Goal: Task Accomplishment & Management: Complete application form

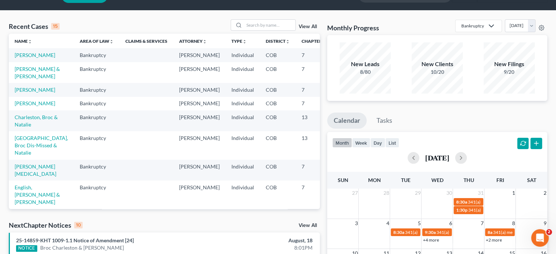
scroll to position [37, 0]
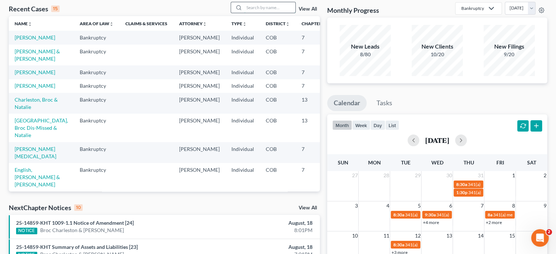
click at [269, 8] on input "search" at bounding box center [269, 7] width 51 height 11
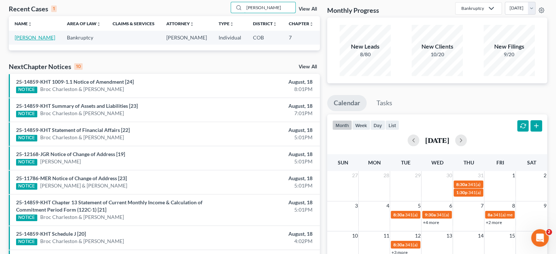
type input "[PERSON_NAME]"
click at [23, 39] on link "[PERSON_NAME]" at bounding box center [35, 37] width 41 height 6
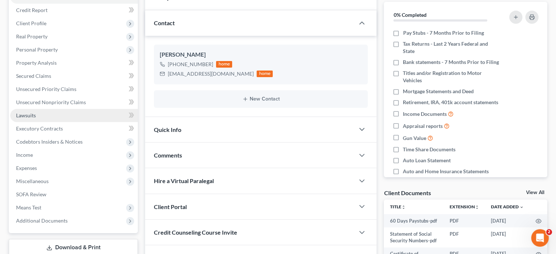
scroll to position [73, 0]
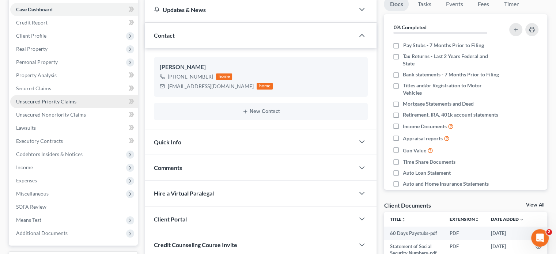
click at [46, 103] on span "Unsecured Priority Claims" at bounding box center [46, 101] width 60 height 6
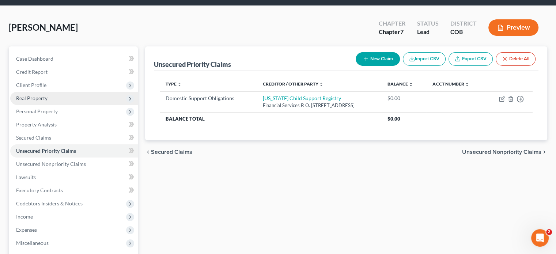
scroll to position [37, 0]
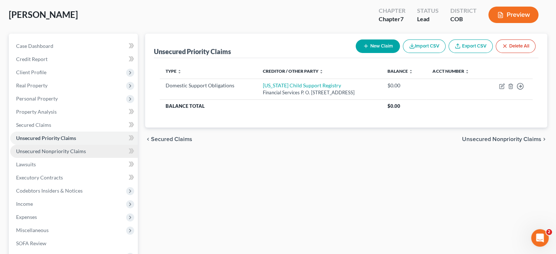
click at [53, 154] on link "Unsecured Nonpriority Claims" at bounding box center [74, 151] width 128 height 13
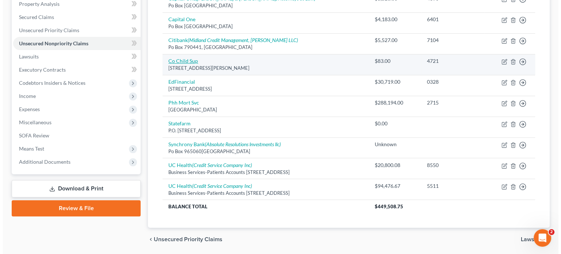
scroll to position [132, 0]
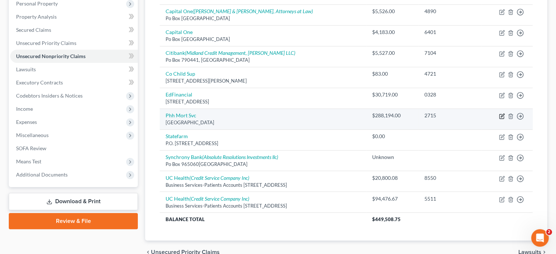
click at [502, 116] on icon "button" at bounding box center [502, 115] width 3 height 3
select select "33"
select select "0"
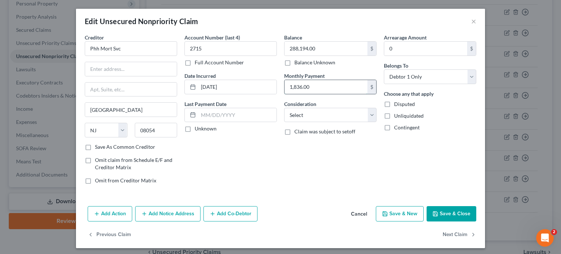
click at [335, 83] on input "1,836.00" at bounding box center [326, 87] width 83 height 14
click at [370, 114] on select "Select Cable / Satellite Services Collection Agency Credit Card Debt Debt Couns…" at bounding box center [330, 115] width 92 height 15
select select "11"
click at [284, 108] on select "Select Cable / Satellite Services Collection Agency Credit Card Debt Debt Couns…" at bounding box center [330, 115] width 92 height 15
click at [394, 103] on label "Disputed" at bounding box center [404, 104] width 21 height 7
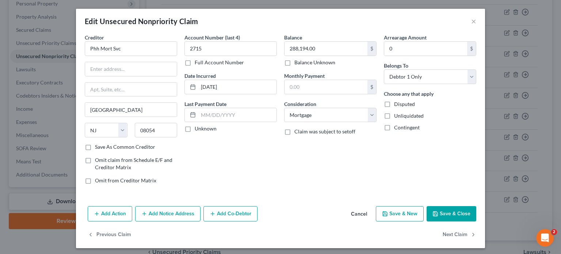
click at [397, 103] on input "Disputed" at bounding box center [399, 103] width 5 height 5
checkbox input "true"
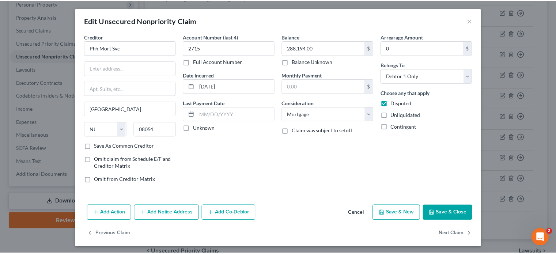
scroll to position [2, 0]
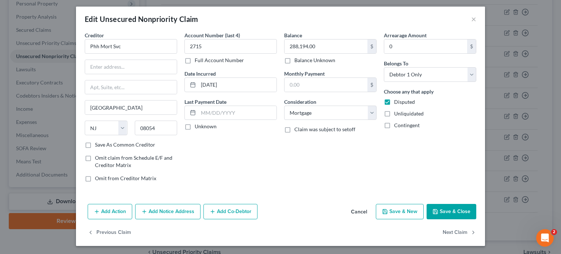
click at [453, 210] on button "Save & Close" at bounding box center [452, 211] width 50 height 15
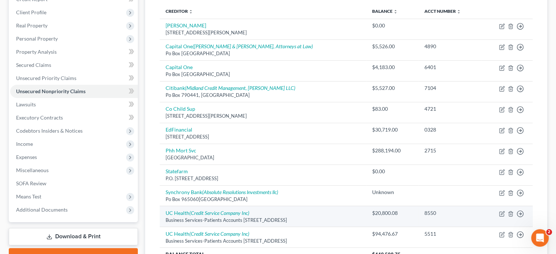
scroll to position [110, 0]
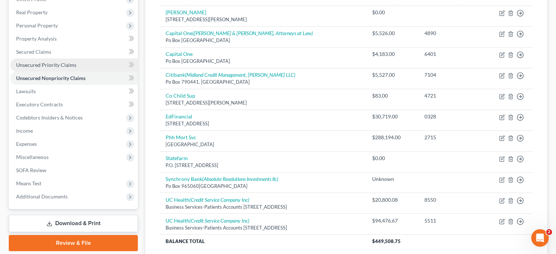
click at [41, 63] on span "Unsecured Priority Claims" at bounding box center [46, 65] width 60 height 6
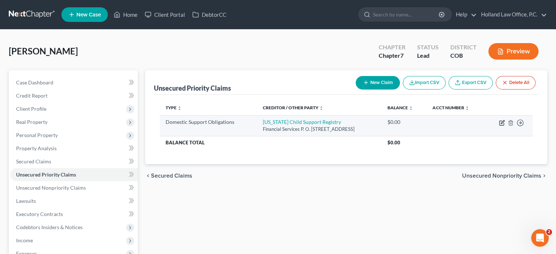
click at [500, 122] on icon "button" at bounding box center [502, 123] width 6 height 6
select select "5"
select select "0"
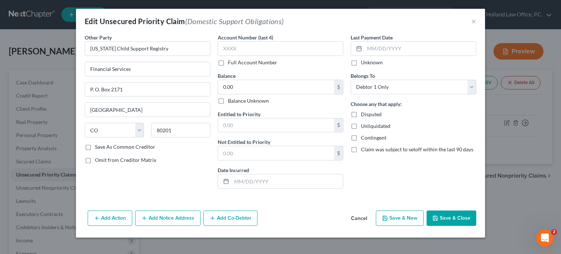
click at [360, 216] on button "Cancel" at bounding box center [359, 218] width 28 height 15
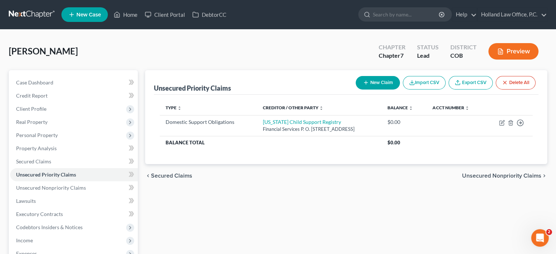
click at [386, 81] on button "New Claim" at bounding box center [378, 83] width 44 height 14
select select "0"
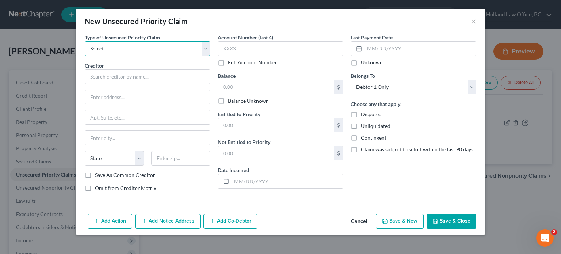
click at [205, 49] on select "Select Taxes & Other Government Units Domestic Support Obligations Extensions o…" at bounding box center [148, 48] width 126 height 15
select select "1"
click at [85, 41] on select "Select Taxes & Other Government Units Domestic Support Obligations Extensions o…" at bounding box center [148, 48] width 126 height 15
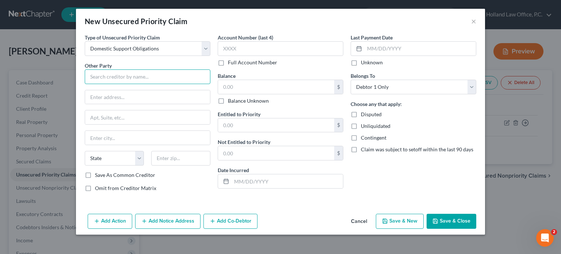
click at [124, 76] on input "text" at bounding box center [148, 76] width 126 height 15
type input "[PERSON_NAME]"
type input "[STREET_ADDRESS]"
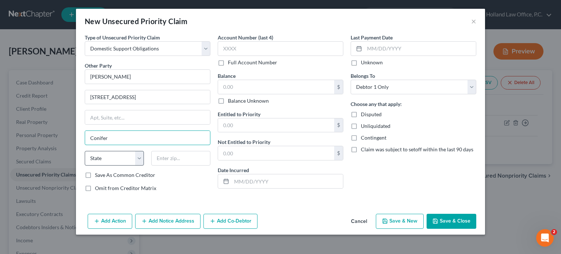
type input "Conifer"
click at [142, 155] on select "State [US_STATE] AK AR AZ CA CO CT DE DC [GEOGRAPHIC_DATA] [GEOGRAPHIC_DATA] GU…" at bounding box center [114, 158] width 59 height 15
select select "5"
click at [85, 151] on select "State [US_STATE] AK AR AZ CA CO CT DE DC [GEOGRAPHIC_DATA] [GEOGRAPHIC_DATA] GU…" at bounding box center [114, 158] width 59 height 15
click at [167, 155] on input "text" at bounding box center [180, 158] width 59 height 15
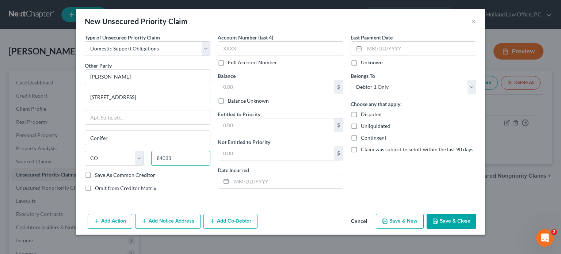
type input "84033"
click at [361, 63] on label "Unknown" at bounding box center [372, 62] width 22 height 7
click at [364, 63] on input "Unknown" at bounding box center [366, 61] width 5 height 5
checkbox input "true"
type input "Henefer"
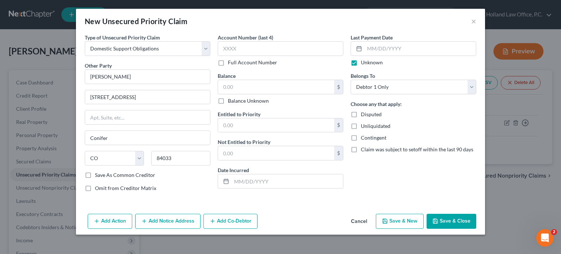
select select "46"
click at [228, 100] on label "Balance Unknown" at bounding box center [248, 100] width 41 height 7
click at [231, 100] on input "Balance Unknown" at bounding box center [233, 99] width 5 height 5
checkbox input "true"
type input "0.00"
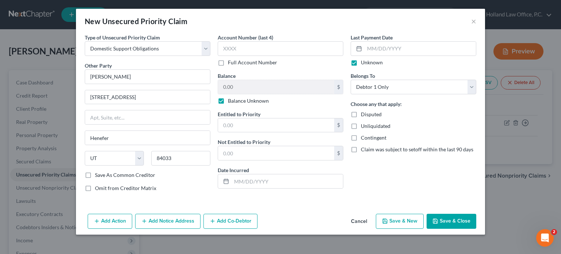
click at [361, 64] on label "Unknown" at bounding box center [372, 62] width 22 height 7
click at [364, 64] on input "Unknown" at bounding box center [366, 61] width 5 height 5
checkbox input "false"
click at [438, 218] on icon "button" at bounding box center [436, 221] width 6 height 6
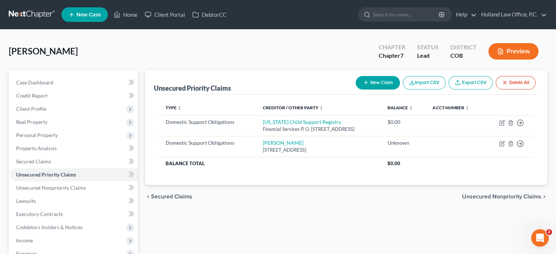
click at [380, 84] on button "New Claim" at bounding box center [378, 83] width 44 height 14
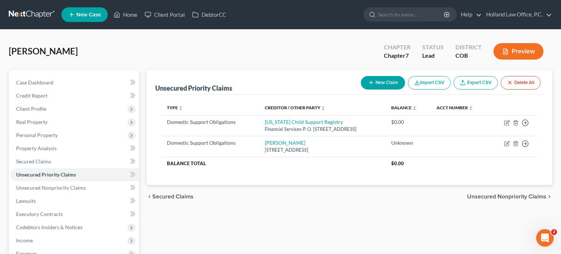
select select "0"
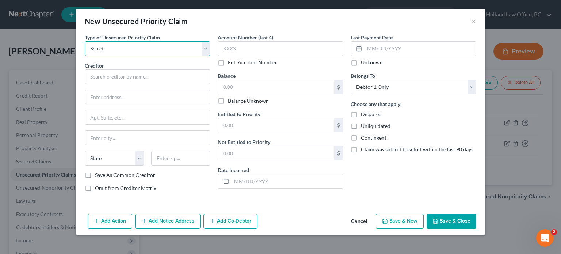
click at [205, 48] on select "Select Taxes & Other Government Units Domestic Support Obligations Extensions o…" at bounding box center [148, 48] width 126 height 15
select select "1"
click at [85, 41] on select "Select Taxes & Other Government Units Domestic Support Obligations Extensions o…" at bounding box center [148, 48] width 126 height 15
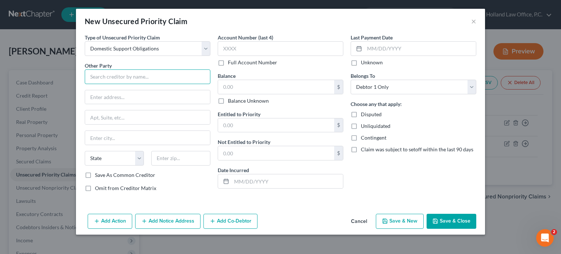
click at [115, 74] on input "text" at bounding box center [148, 76] width 126 height 15
type input "[PERSON_NAME]"
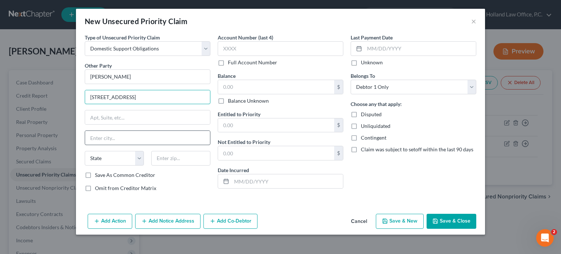
type input "[STREET_ADDRESS]"
click at [104, 140] on input "text" at bounding box center [147, 138] width 125 height 14
type input "Greeley"
click at [136, 160] on select "State [US_STATE] AK AR AZ CA CO CT DE DC [GEOGRAPHIC_DATA] [GEOGRAPHIC_DATA] GU…" at bounding box center [114, 158] width 59 height 15
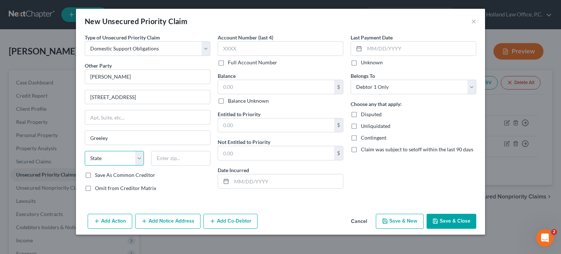
select select "5"
click at [85, 151] on select "State [US_STATE] AK AR AZ CA CO CT DE DC [GEOGRAPHIC_DATA] [GEOGRAPHIC_DATA] GU…" at bounding box center [114, 158] width 59 height 15
click at [184, 156] on input "text" at bounding box center [180, 158] width 59 height 15
type input "80634"
click at [228, 100] on label "Balance Unknown" at bounding box center [248, 100] width 41 height 7
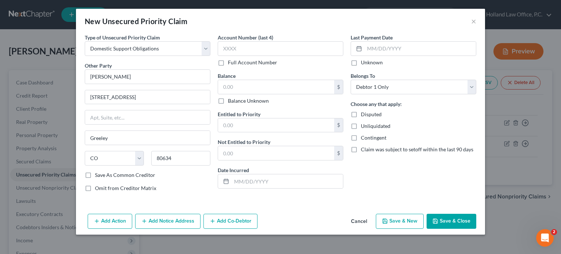
click at [231, 100] on input "Balance Unknown" at bounding box center [233, 99] width 5 height 5
checkbox input "true"
type input "0.00"
click at [452, 222] on button "Save & Close" at bounding box center [452, 221] width 50 height 15
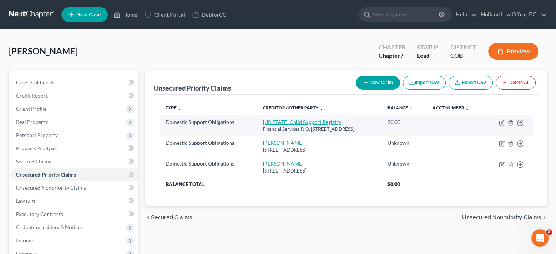
click at [278, 120] on link "[US_STATE] Child Support Registry" at bounding box center [302, 122] width 78 height 6
select select "5"
select select "0"
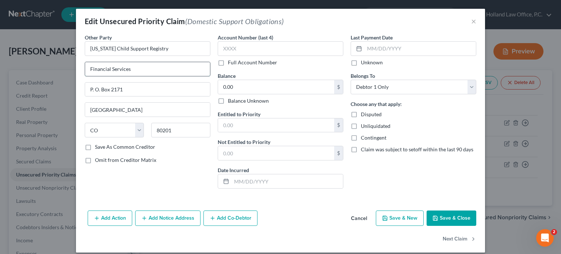
click at [137, 67] on input "Financial Services" at bounding box center [147, 69] width 125 height 14
type input "F"
paste input "[STREET_ADDRESS][PERSON_NAME]"
type input "[STREET_ADDRESS][PERSON_NAME]"
click at [167, 51] on input "[US_STATE] Child Support Registry" at bounding box center [148, 48] width 126 height 15
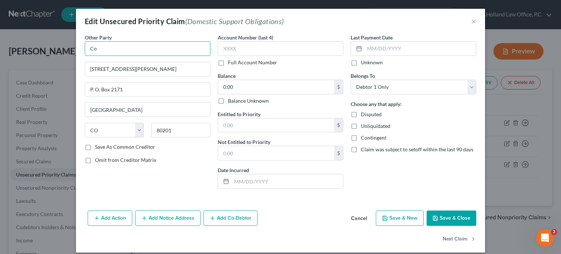
type input "C"
type input "Child Support Services"
click at [129, 83] on input "P. O. Box 2171" at bounding box center [147, 90] width 125 height 14
type input "P"
click at [175, 131] on input "80201" at bounding box center [180, 130] width 59 height 15
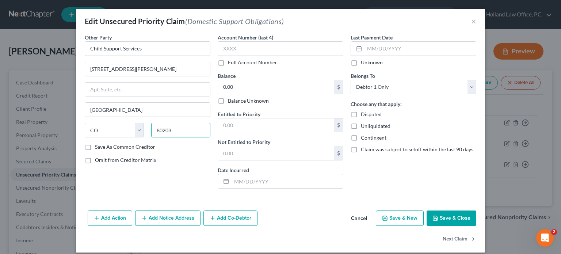
type input "80203"
click at [361, 63] on label "Unknown" at bounding box center [372, 62] width 22 height 7
click at [364, 63] on input "Unknown" at bounding box center [366, 61] width 5 height 5
click at [361, 63] on label "Unknown" at bounding box center [372, 62] width 22 height 7
click at [364, 63] on input "Unknown" at bounding box center [366, 61] width 5 height 5
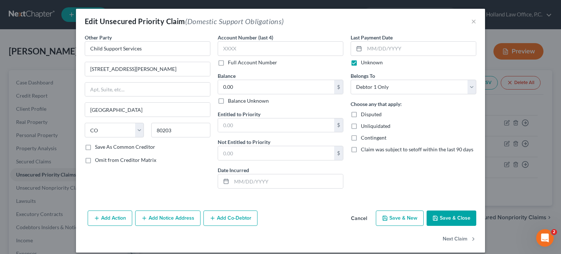
checkbox input "false"
click at [228, 61] on label "Full Account Number" at bounding box center [252, 62] width 49 height 7
click at [231, 61] on input "Full Account Number" at bounding box center [233, 61] width 5 height 5
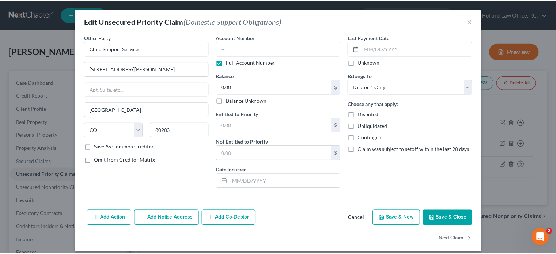
scroll to position [7, 0]
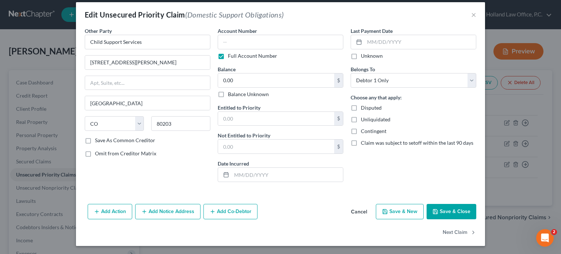
click at [447, 214] on button "Save & Close" at bounding box center [452, 211] width 50 height 15
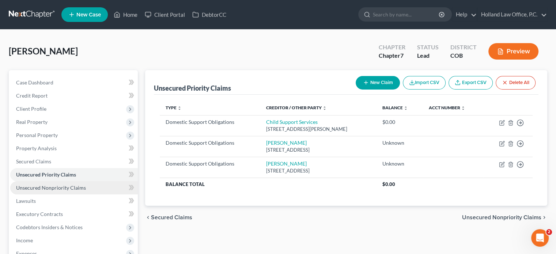
scroll to position [73, 0]
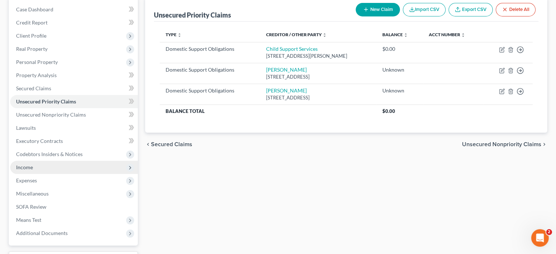
click at [28, 164] on span "Income" at bounding box center [24, 167] width 17 height 6
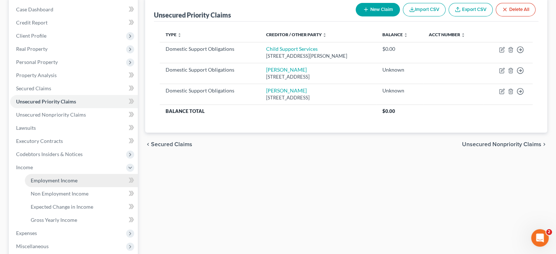
click at [42, 178] on span "Employment Income" at bounding box center [54, 180] width 47 height 6
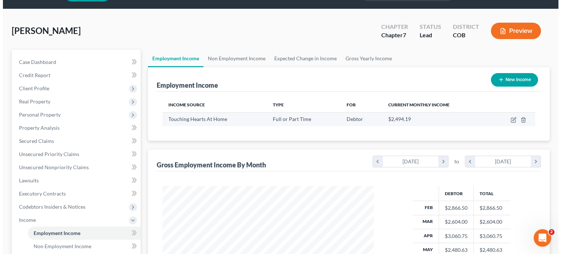
scroll to position [37, 0]
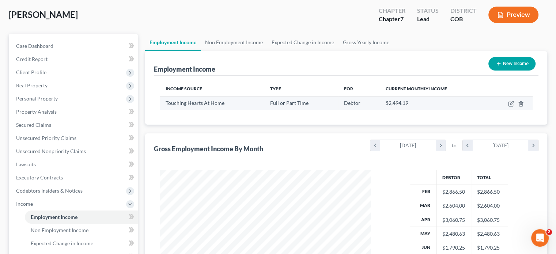
click at [511, 100] on td at bounding box center [510, 103] width 45 height 14
click at [510, 103] on icon "button" at bounding box center [511, 102] width 3 height 3
select select "0"
select select "5"
select select "1"
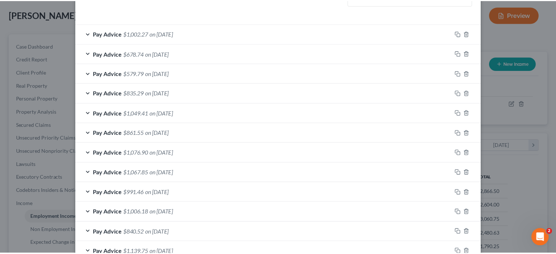
scroll to position [0, 0]
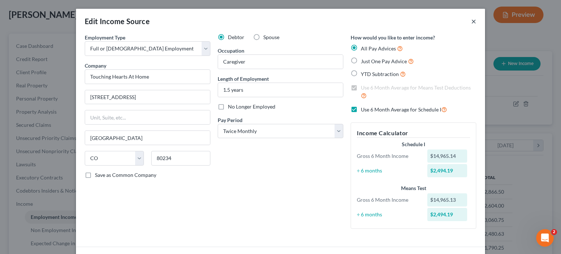
click at [472, 20] on button "×" at bounding box center [474, 21] width 5 height 9
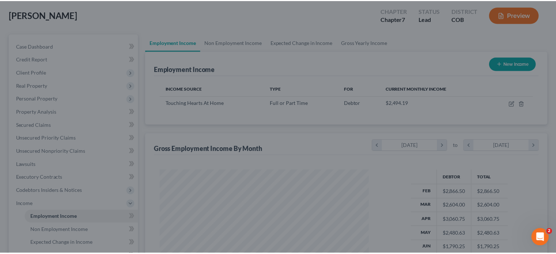
scroll to position [130, 226]
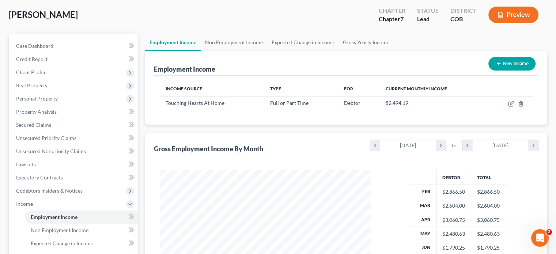
click at [501, 13] on polyline "button" at bounding box center [502, 13] width 2 height 2
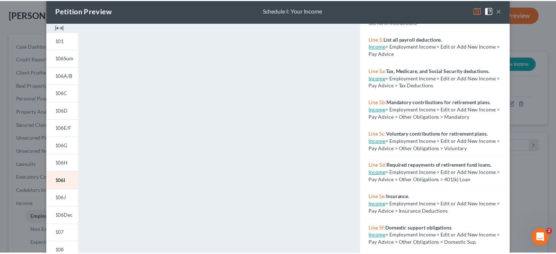
scroll to position [0, 0]
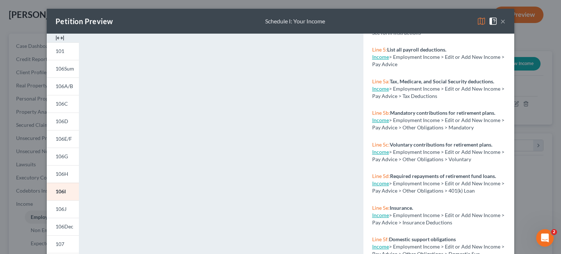
click at [501, 23] on button "×" at bounding box center [503, 21] width 5 height 9
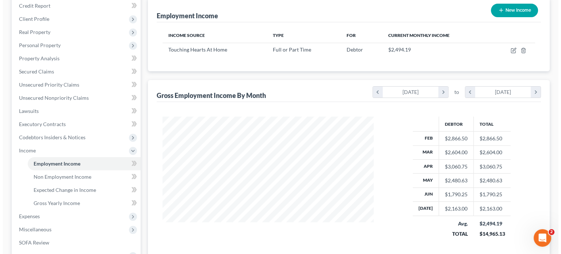
scroll to position [73, 0]
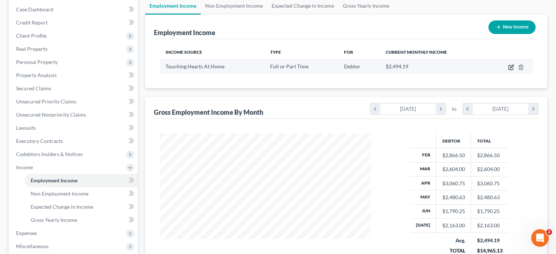
click at [510, 65] on icon "button" at bounding box center [510, 67] width 4 height 4
select select "0"
select select "5"
select select "1"
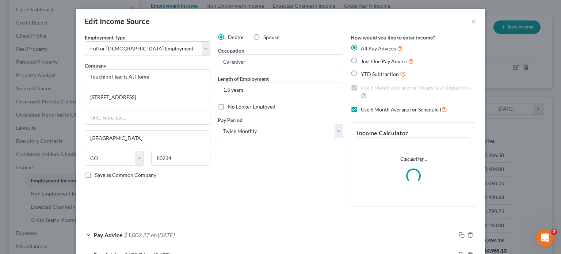
scroll to position [0, 0]
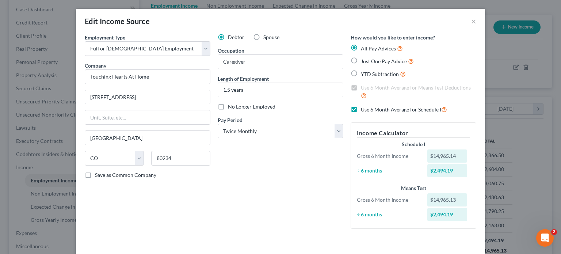
click at [361, 109] on label "Use 6 Month Average for Schedule I" at bounding box center [404, 109] width 86 height 8
click at [364, 109] on input "Use 6 Month Average for Schedule I" at bounding box center [366, 107] width 5 height 5
checkbox input "false"
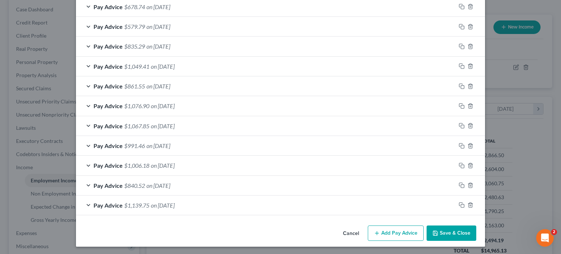
click at [393, 234] on button "Add Pay Advice" at bounding box center [396, 233] width 56 height 15
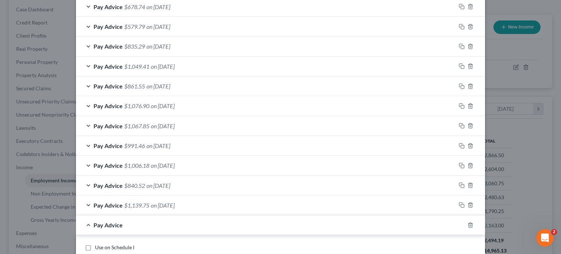
scroll to position [416, 0]
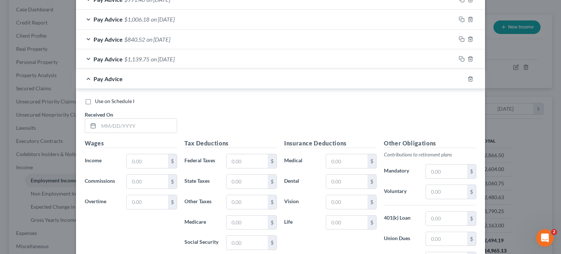
click at [95, 102] on label "Use on Schedule I" at bounding box center [114, 101] width 39 height 7
click at [98, 102] on input "Use on Schedule I" at bounding box center [100, 100] width 5 height 5
checkbox input "true"
click at [99, 123] on input "text" at bounding box center [138, 126] width 78 height 14
type input "[DATE]"
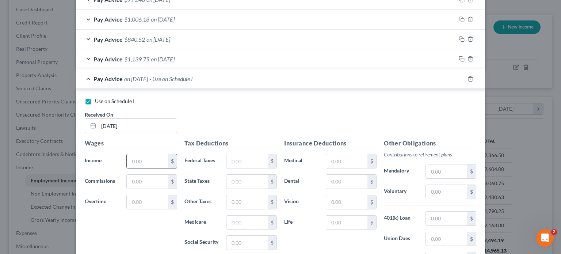
click at [130, 157] on input "text" at bounding box center [147, 161] width 41 height 14
type input "2,494.19"
click at [227, 158] on input "text" at bounding box center [247, 161] width 41 height 14
type input "443.90"
click at [426, 186] on input "text" at bounding box center [446, 192] width 41 height 14
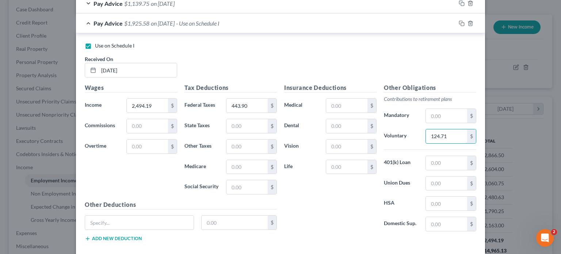
scroll to position [489, 0]
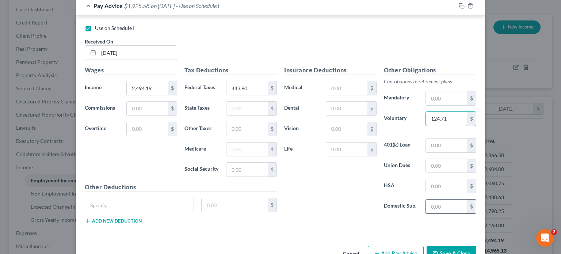
type input "124.71"
click at [428, 201] on input "text" at bounding box center [446, 207] width 41 height 14
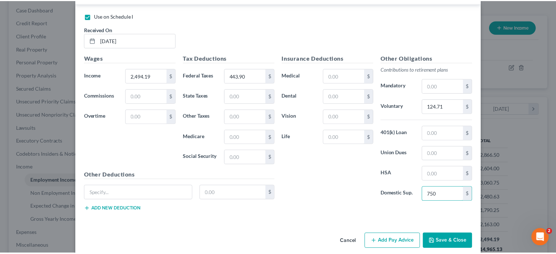
scroll to position [509, 0]
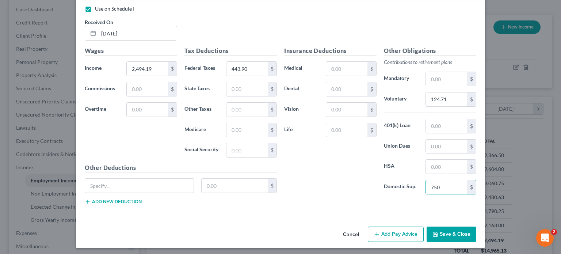
type input "750"
click at [466, 230] on button "Save & Close" at bounding box center [452, 234] width 50 height 15
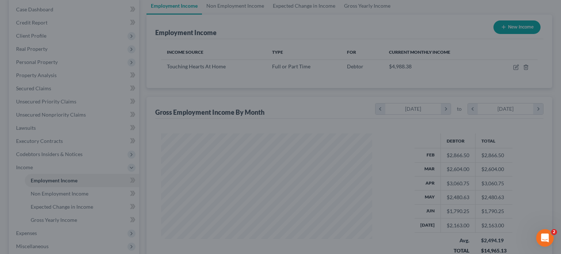
scroll to position [365411, 365315]
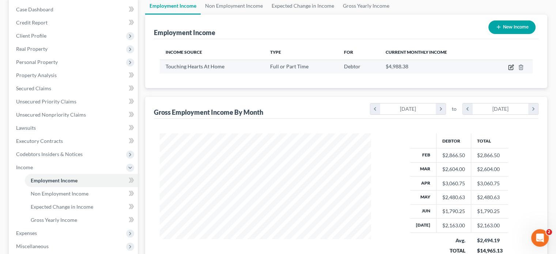
click at [509, 65] on icon "button" at bounding box center [510, 67] width 4 height 4
select select "0"
select select "5"
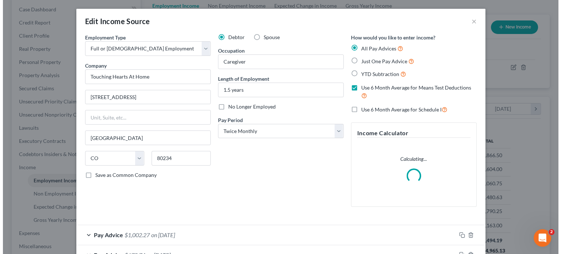
scroll to position [130, 228]
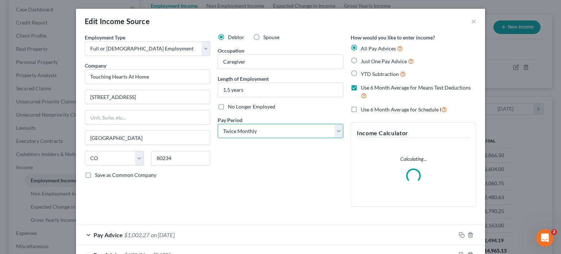
click at [338, 130] on select "Select Monthly Twice Monthly Every Other Week Weekly" at bounding box center [281, 131] width 126 height 15
select select "0"
click at [218, 124] on select "Select Monthly Twice Monthly Every Other Week Weekly" at bounding box center [281, 131] width 126 height 15
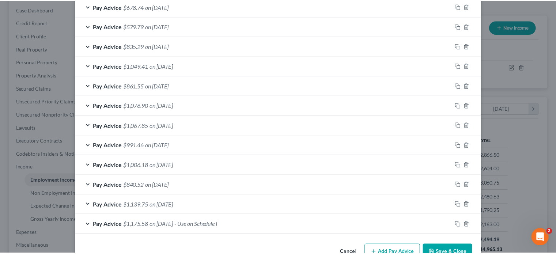
scroll to position [275, 0]
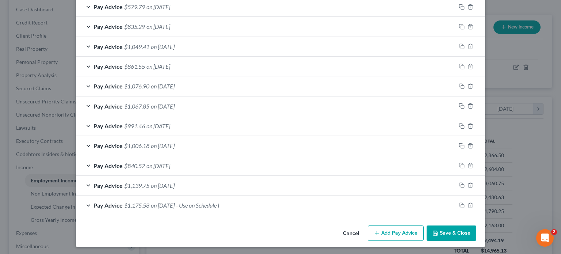
click at [450, 231] on button "Save & Close" at bounding box center [452, 233] width 50 height 15
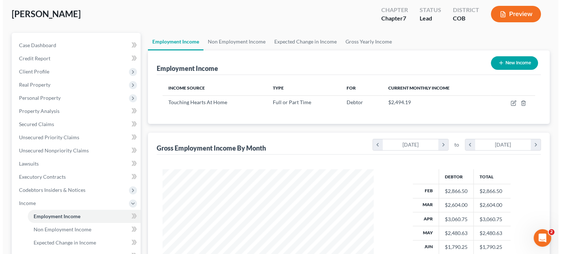
scroll to position [0, 0]
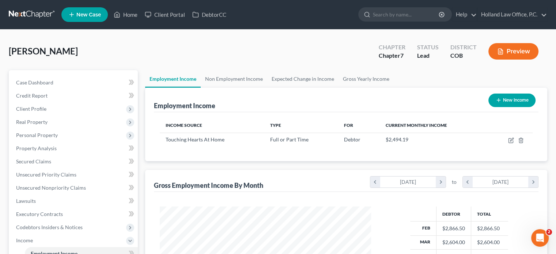
click at [503, 49] on icon "button" at bounding box center [500, 51] width 7 height 7
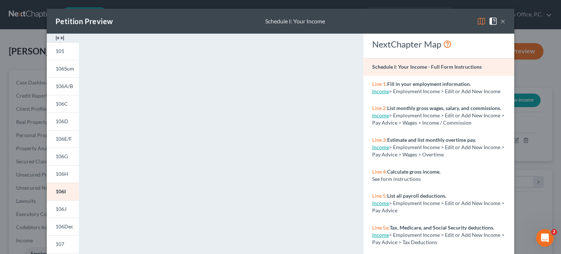
click at [501, 23] on button "×" at bounding box center [503, 21] width 5 height 9
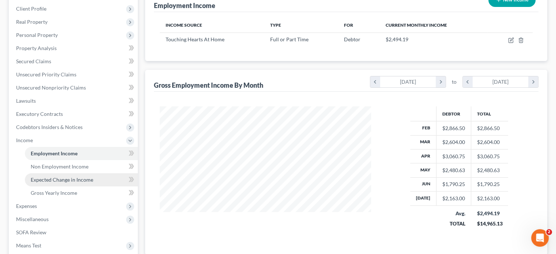
scroll to position [183, 0]
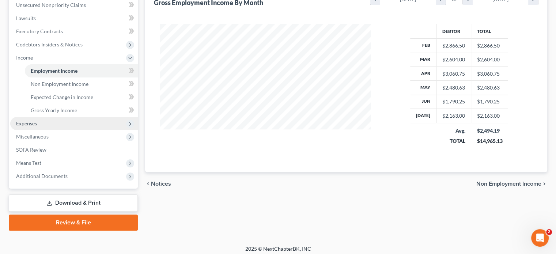
click at [37, 122] on span "Expenses" at bounding box center [26, 123] width 21 height 6
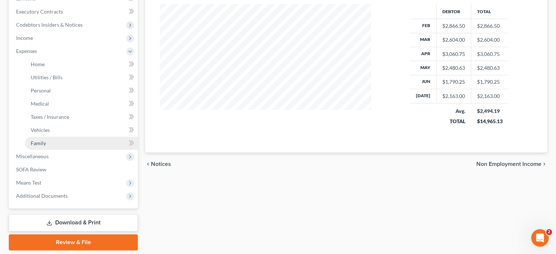
scroll to position [219, 0]
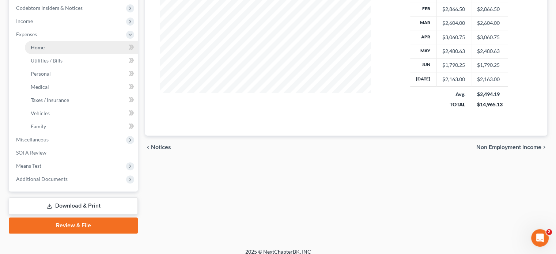
click at [42, 45] on span "Home" at bounding box center [38, 47] width 14 height 6
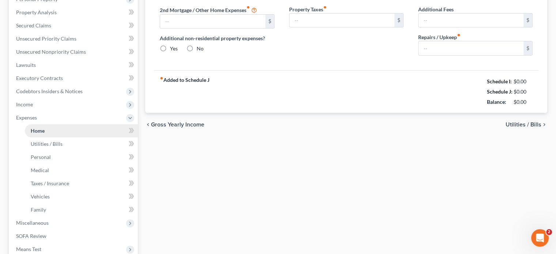
type input "735.00"
type input "0.00"
radio input "true"
type input "6.41"
type input "0.00"
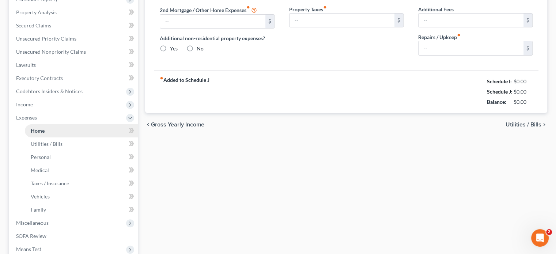
type input "0.00"
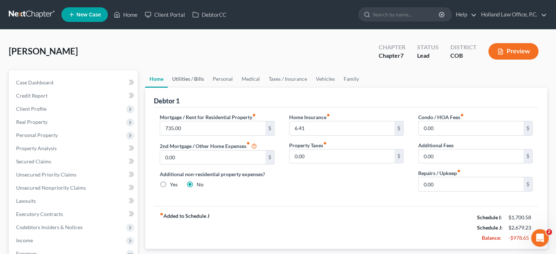
click at [197, 80] on link "Utilities / Bills" at bounding box center [188, 79] width 41 height 18
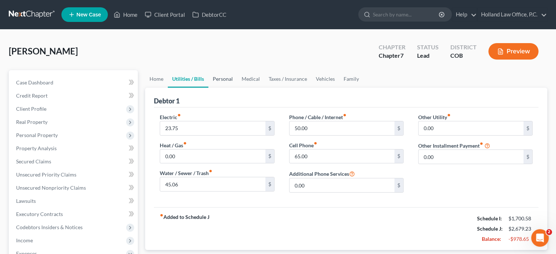
click at [226, 80] on link "Personal" at bounding box center [222, 79] width 29 height 18
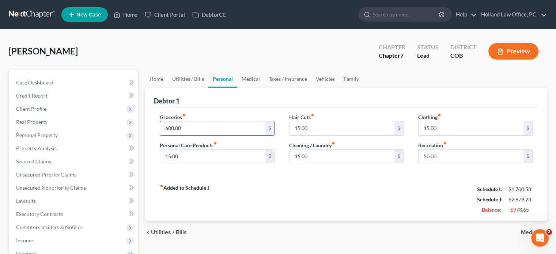
click at [168, 128] on input "600.00" at bounding box center [212, 128] width 105 height 14
type input "300.00"
click at [245, 79] on link "Medical" at bounding box center [250, 79] width 27 height 18
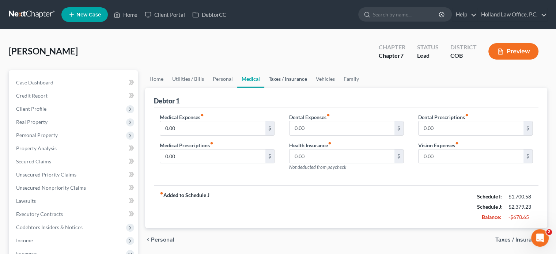
click at [290, 79] on link "Taxes / Insurance" at bounding box center [287, 79] width 47 height 18
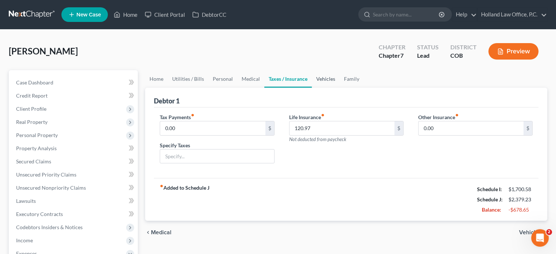
click at [320, 80] on link "Vehicles" at bounding box center [326, 79] width 28 height 18
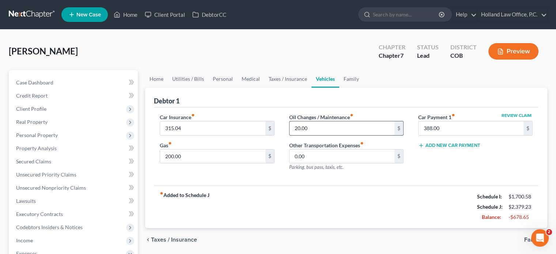
click at [316, 130] on input "20.00" at bounding box center [342, 128] width 105 height 14
click at [345, 79] on link "Family" at bounding box center [351, 79] width 24 height 18
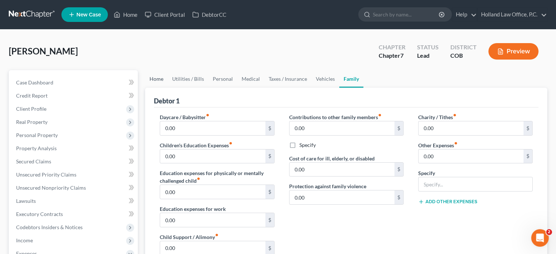
click at [155, 80] on link "Home" at bounding box center [156, 79] width 23 height 18
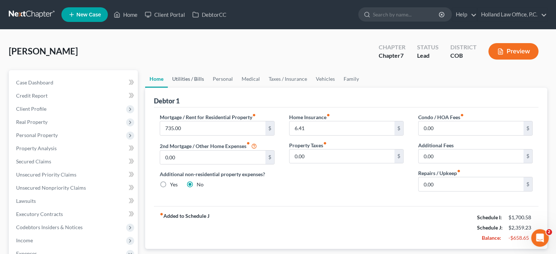
click at [196, 80] on link "Utilities / Bills" at bounding box center [188, 79] width 41 height 18
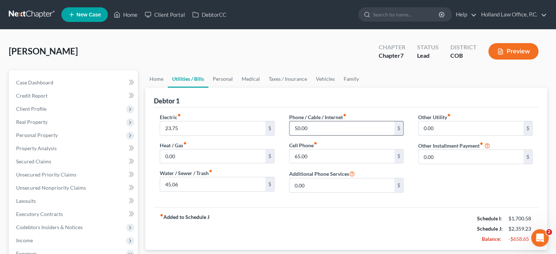
click at [317, 128] on input "50.00" at bounding box center [342, 128] width 105 height 14
click at [156, 80] on link "Home" at bounding box center [156, 79] width 23 height 18
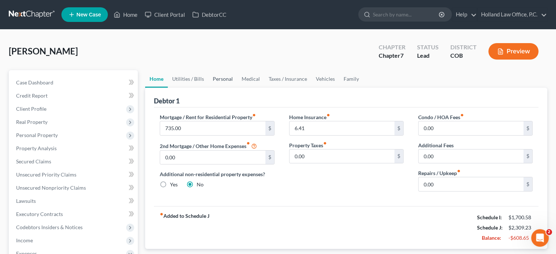
click at [221, 78] on link "Personal" at bounding box center [222, 79] width 29 height 18
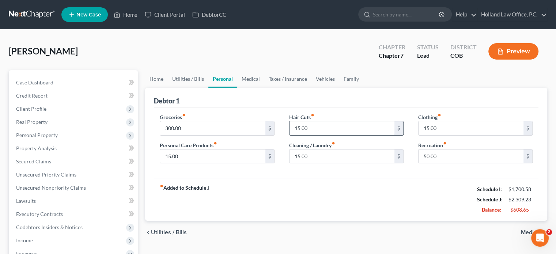
click at [317, 126] on input "15.00" at bounding box center [342, 128] width 105 height 14
click at [333, 158] on input "15.00" at bounding box center [342, 157] width 105 height 14
click at [460, 155] on input "50.00" at bounding box center [471, 157] width 105 height 14
click at [250, 76] on link "Medical" at bounding box center [250, 79] width 27 height 18
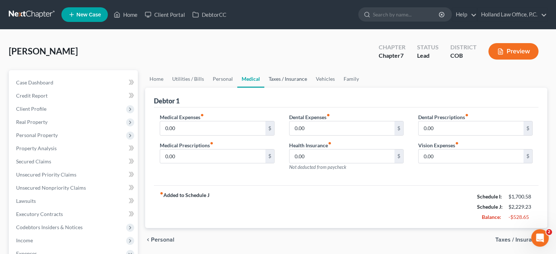
click at [283, 82] on link "Taxes / Insurance" at bounding box center [287, 79] width 47 height 18
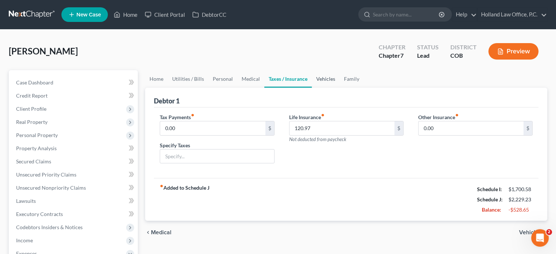
click at [318, 76] on link "Vehicles" at bounding box center [326, 79] width 28 height 18
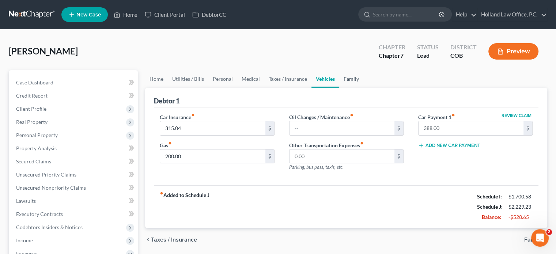
click at [350, 78] on link "Family" at bounding box center [351, 79] width 24 height 18
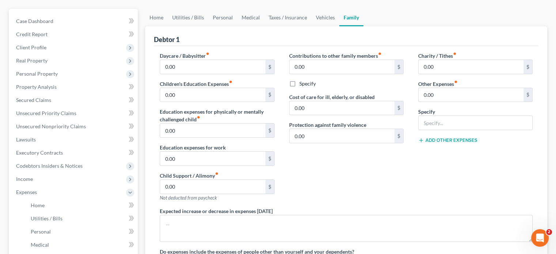
scroll to position [73, 0]
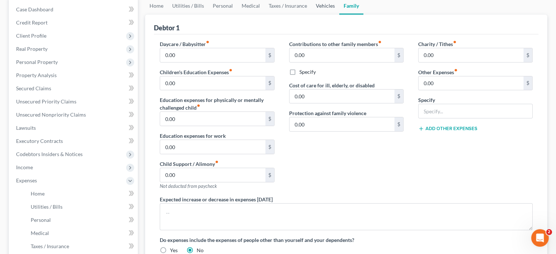
click at [319, 4] on link "Vehicles" at bounding box center [325, 6] width 28 height 18
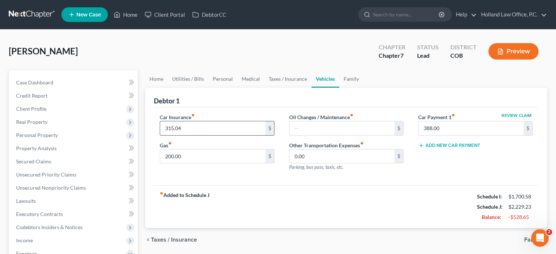
click at [168, 126] on input "315.04" at bounding box center [212, 128] width 105 height 14
click at [168, 125] on input "315.04" at bounding box center [212, 128] width 105 height 14
type input "215.04"
click at [167, 155] on input "200.00" at bounding box center [212, 157] width 105 height 14
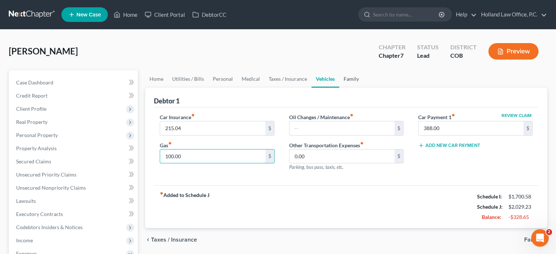
type input "100.00"
click at [348, 79] on link "Family" at bounding box center [351, 79] width 24 height 18
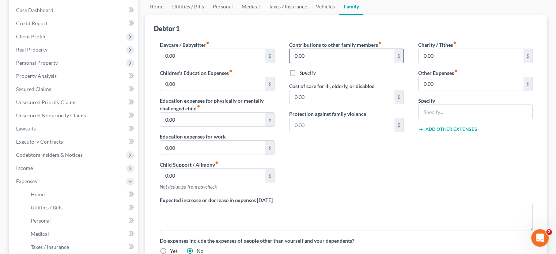
scroll to position [73, 0]
click at [154, 4] on link "Home" at bounding box center [156, 6] width 23 height 18
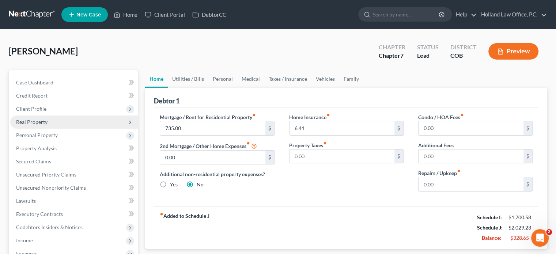
click at [36, 121] on span "Real Property" at bounding box center [31, 122] width 31 height 6
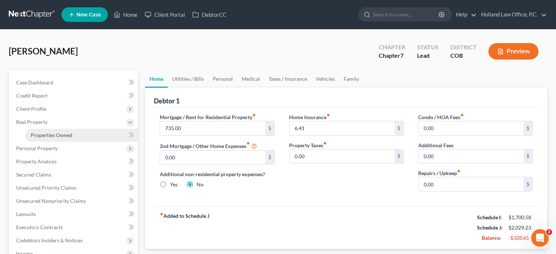
click at [43, 134] on span "Properties Owned" at bounding box center [52, 135] width 42 height 6
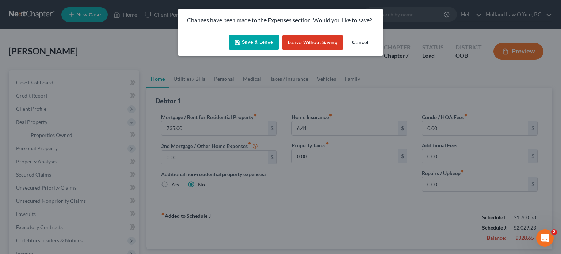
click at [269, 40] on button "Save & Leave" at bounding box center [254, 42] width 50 height 15
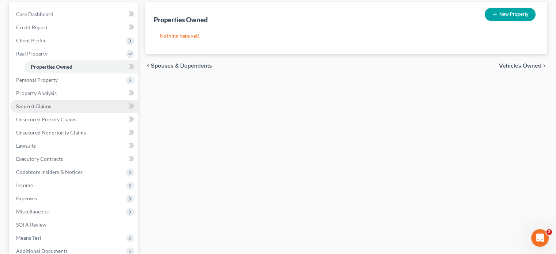
scroll to position [73, 0]
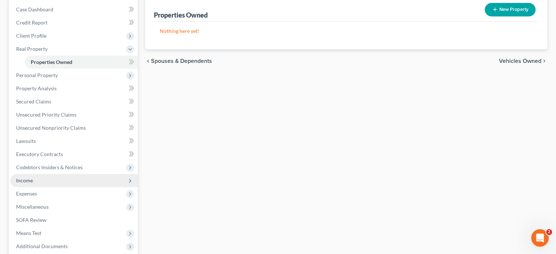
click at [27, 179] on span "Income" at bounding box center [24, 180] width 17 height 6
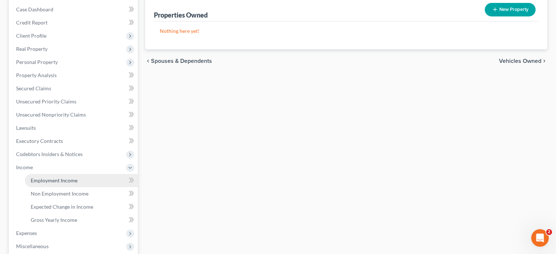
click at [37, 181] on span "Employment Income" at bounding box center [54, 180] width 47 height 6
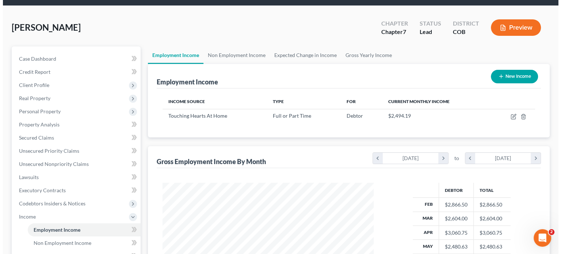
scroll to position [73, 0]
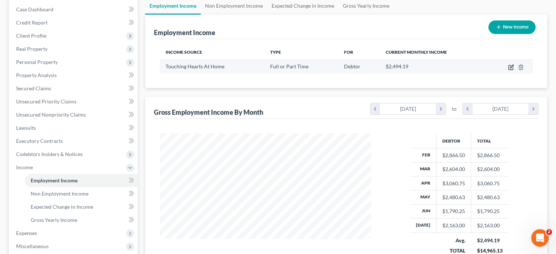
click at [511, 67] on icon "button" at bounding box center [511, 67] width 6 height 6
select select "0"
select select "5"
select select "0"
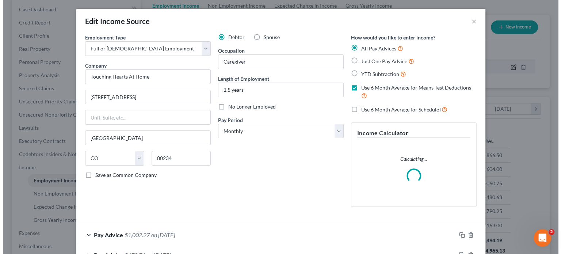
scroll to position [130, 228]
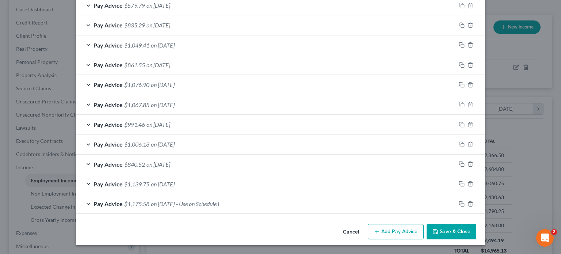
click at [162, 185] on span "on [DATE]" at bounding box center [163, 184] width 24 height 7
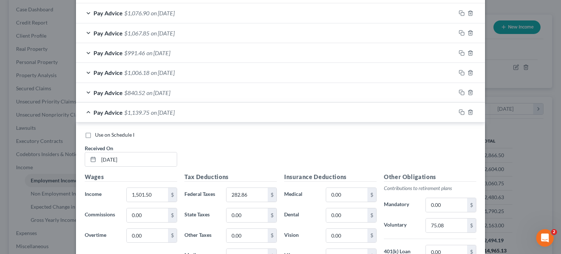
scroll to position [312, 0]
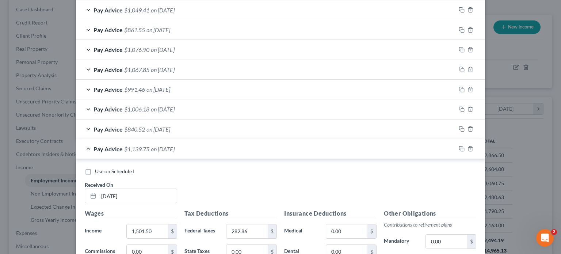
click at [163, 128] on span "on [DATE]" at bounding box center [159, 129] width 24 height 7
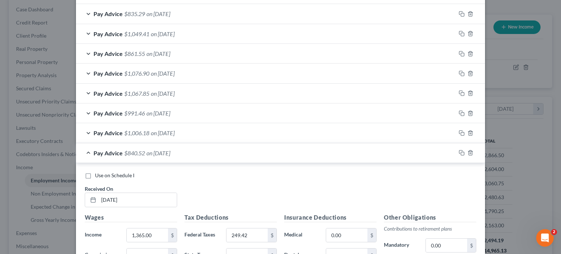
scroll to position [275, 0]
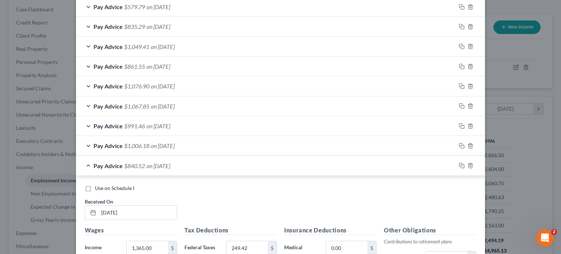
click at [169, 144] on span "on [DATE]" at bounding box center [163, 145] width 24 height 7
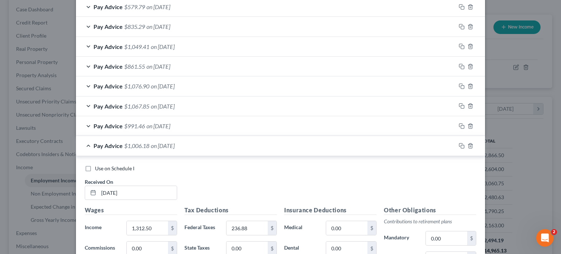
click at [170, 124] on span "on [DATE]" at bounding box center [159, 125] width 24 height 7
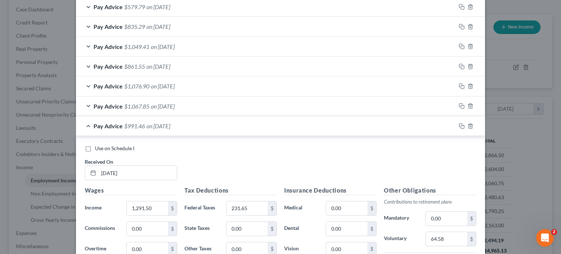
click at [172, 104] on span "on [DATE]" at bounding box center [163, 106] width 24 height 7
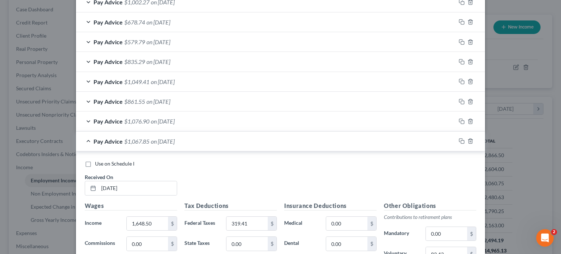
scroll to position [239, 0]
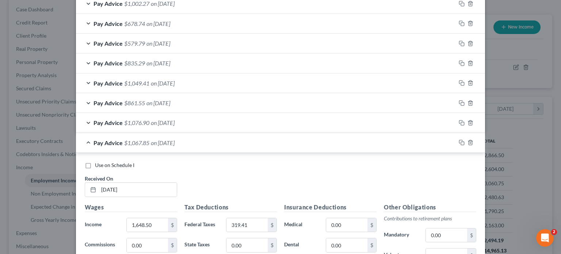
click at [167, 121] on span "on [DATE]" at bounding box center [163, 122] width 24 height 7
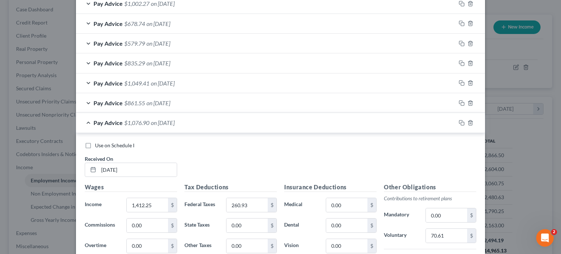
click at [165, 100] on span "on [DATE]" at bounding box center [159, 102] width 24 height 7
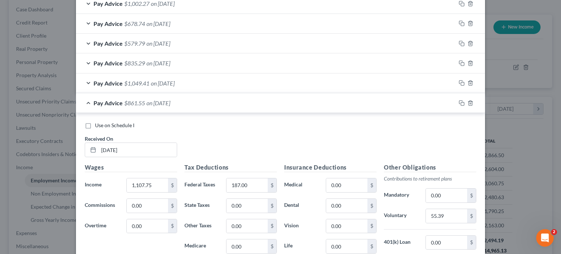
click at [169, 83] on span "on [DATE]" at bounding box center [163, 83] width 24 height 7
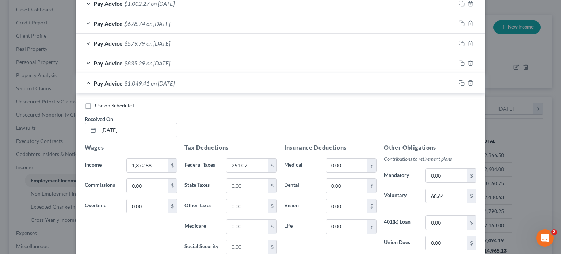
click at [169, 60] on span "on [DATE]" at bounding box center [159, 63] width 24 height 7
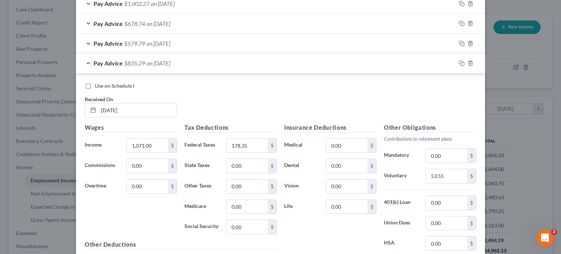
click at [170, 40] on span "on [DATE]" at bounding box center [159, 43] width 24 height 7
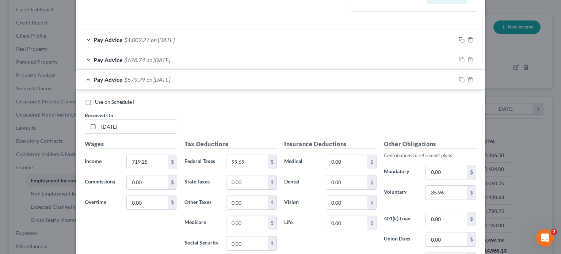
scroll to position [202, 0]
click at [166, 60] on span "on [DATE]" at bounding box center [159, 60] width 24 height 7
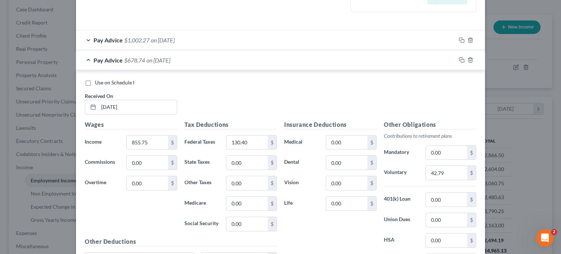
click at [170, 38] on span "on [DATE]" at bounding box center [163, 40] width 24 height 7
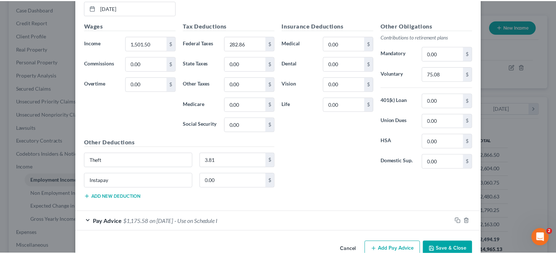
scroll to position [3005, 0]
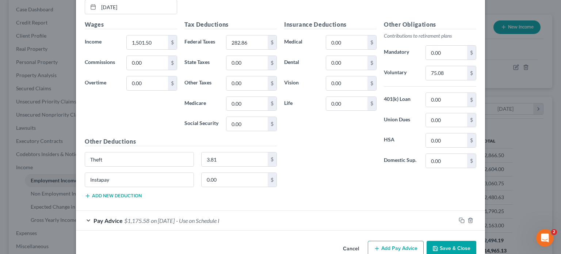
click at [456, 241] on button "Save & Close" at bounding box center [452, 248] width 50 height 15
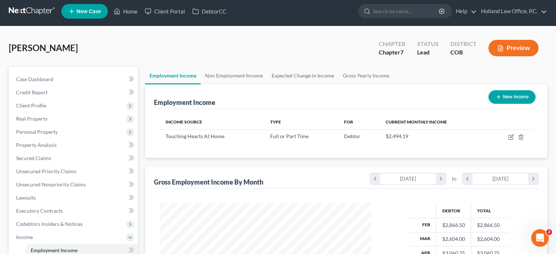
scroll to position [0, 0]
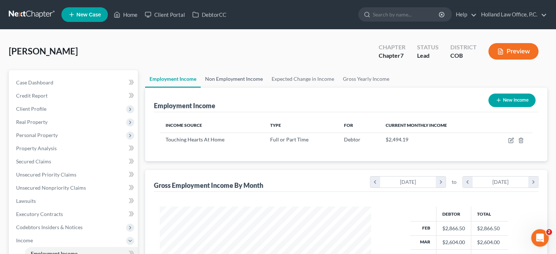
click at [229, 79] on link "Non Employment Income" at bounding box center [234, 79] width 67 height 18
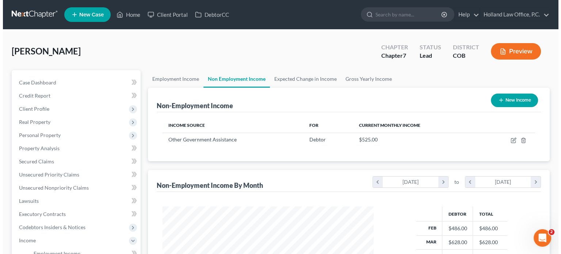
scroll to position [130, 226]
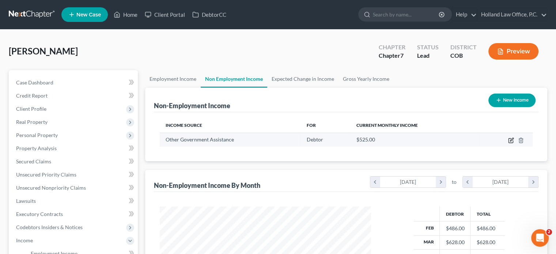
click at [509, 139] on icon "button" at bounding box center [511, 140] width 6 height 6
select select "5"
select select "0"
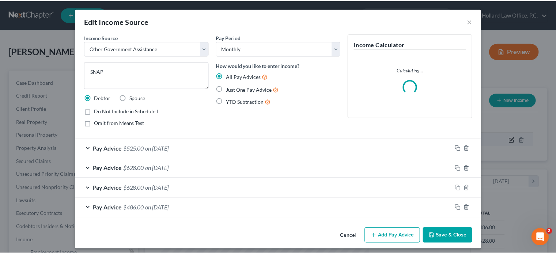
scroll to position [130, 228]
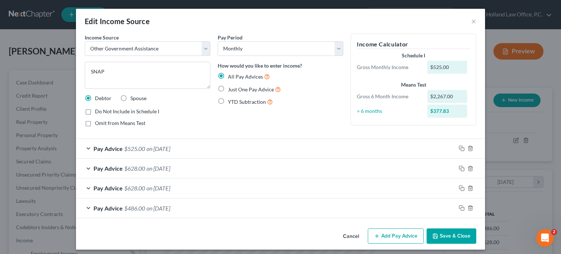
click at [466, 235] on button "Save & Close" at bounding box center [452, 235] width 50 height 15
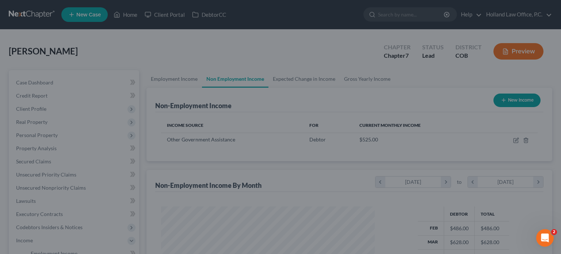
scroll to position [365411, 365315]
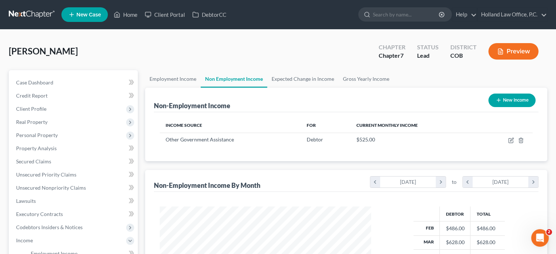
click at [512, 52] on button "Preview" at bounding box center [513, 51] width 50 height 16
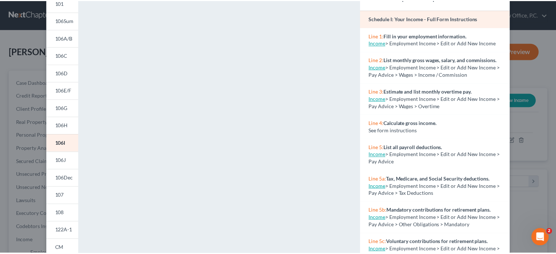
scroll to position [0, 0]
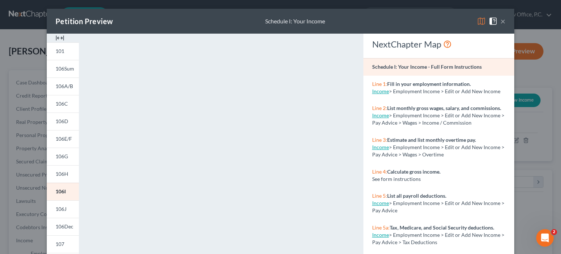
click at [501, 19] on button "×" at bounding box center [503, 21] width 5 height 9
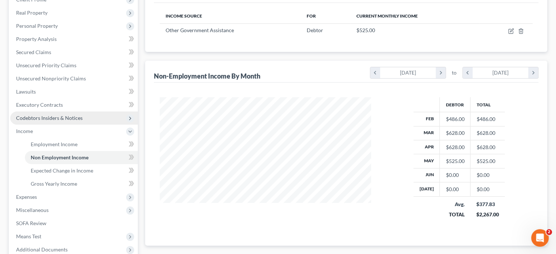
scroll to position [110, 0]
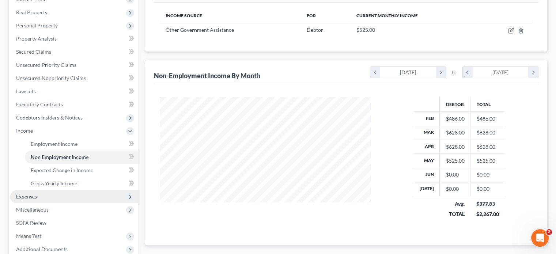
click at [21, 194] on span "Expenses" at bounding box center [26, 196] width 21 height 6
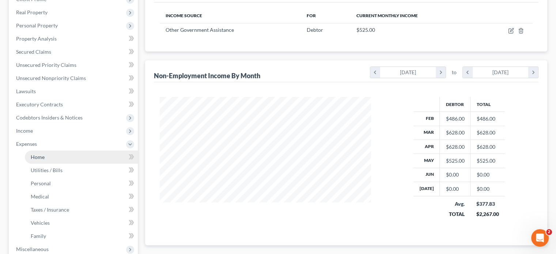
click at [38, 155] on span "Home" at bounding box center [38, 157] width 14 height 6
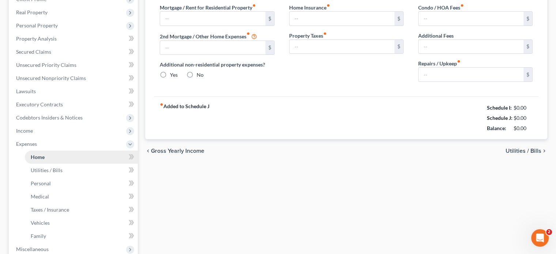
scroll to position [32, 0]
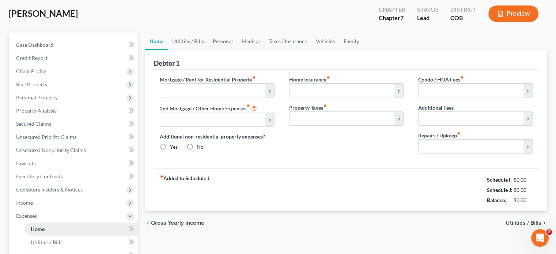
type input "735.00"
type input "0.00"
radio input "true"
type input "6.41"
type input "0.00"
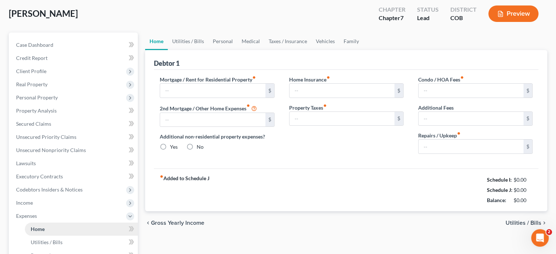
type input "0.00"
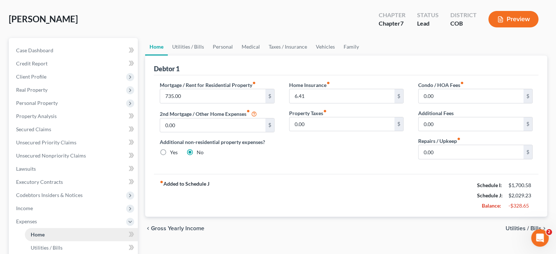
scroll to position [0, 0]
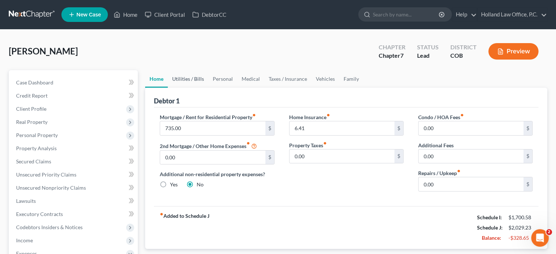
click at [177, 77] on link "Utilities / Bills" at bounding box center [188, 79] width 41 height 18
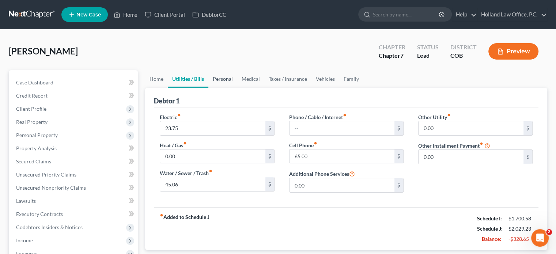
click at [215, 79] on link "Personal" at bounding box center [222, 79] width 29 height 18
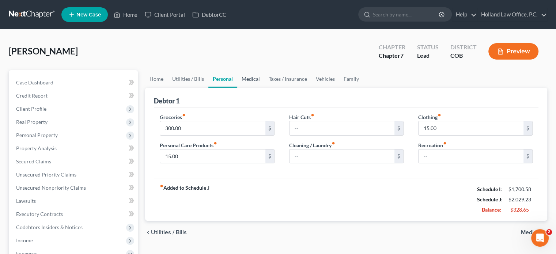
click at [246, 76] on link "Medical" at bounding box center [250, 79] width 27 height 18
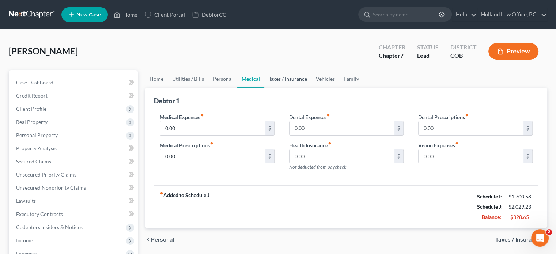
click at [273, 79] on link "Taxes / Insurance" at bounding box center [287, 79] width 47 height 18
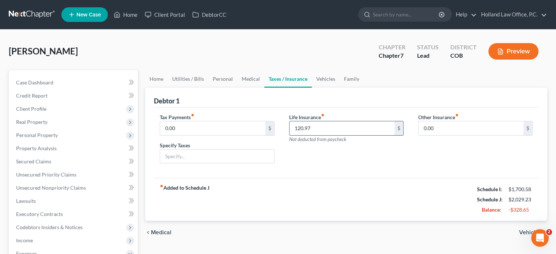
click at [318, 130] on input "120.97" at bounding box center [342, 128] width 105 height 14
click at [322, 79] on link "Vehicles" at bounding box center [326, 79] width 28 height 18
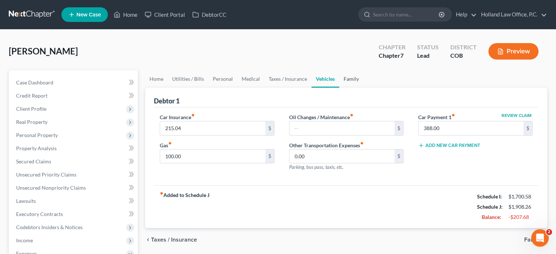
click at [345, 77] on link "Family" at bounding box center [351, 79] width 24 height 18
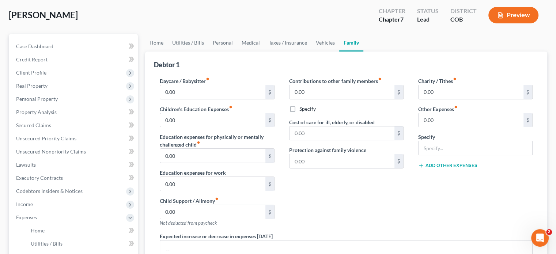
scroll to position [37, 0]
click at [222, 43] on link "Personal" at bounding box center [222, 43] width 29 height 18
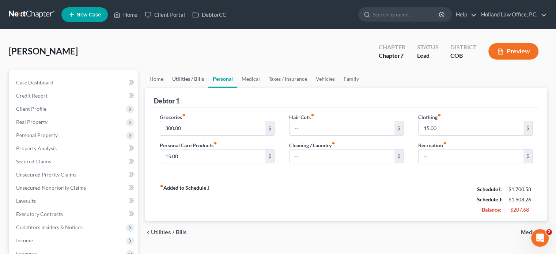
click at [181, 75] on link "Utilities / Bills" at bounding box center [188, 79] width 41 height 18
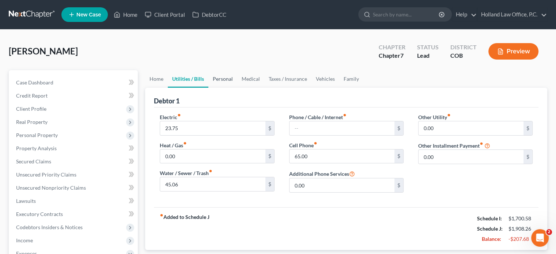
click at [218, 77] on link "Personal" at bounding box center [222, 79] width 29 height 18
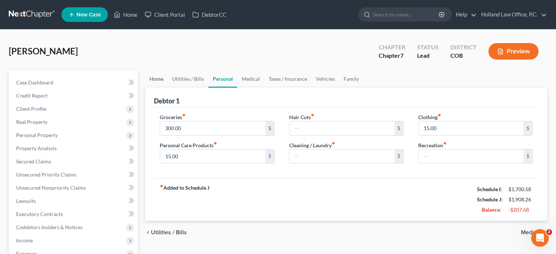
click at [156, 79] on link "Home" at bounding box center [156, 79] width 23 height 18
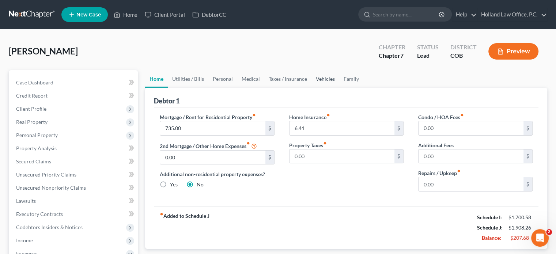
click at [319, 77] on link "Vehicles" at bounding box center [325, 79] width 28 height 18
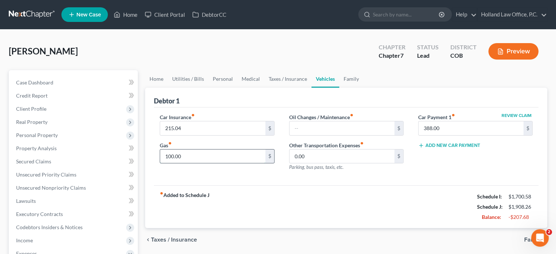
click at [171, 155] on input "100.00" at bounding box center [212, 157] width 105 height 14
click at [171, 154] on input "100.00" at bounding box center [212, 157] width 105 height 14
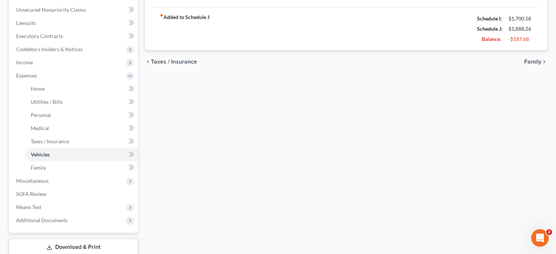
scroll to position [183, 0]
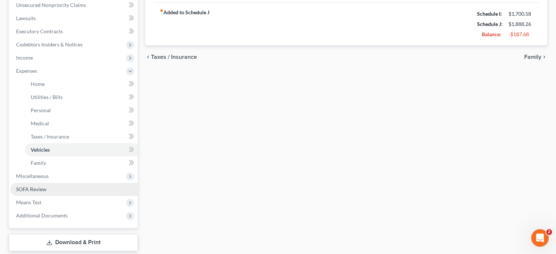
type input "80.00"
click at [49, 190] on link "SOFA Review" at bounding box center [74, 189] width 128 height 13
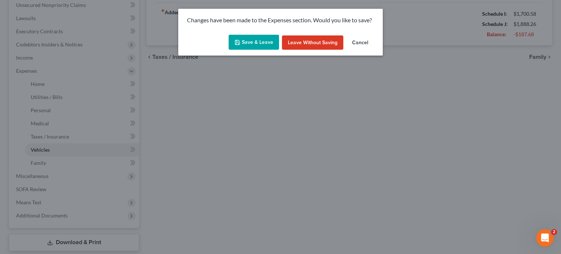
click at [269, 46] on button "Save & Leave" at bounding box center [254, 42] width 50 height 15
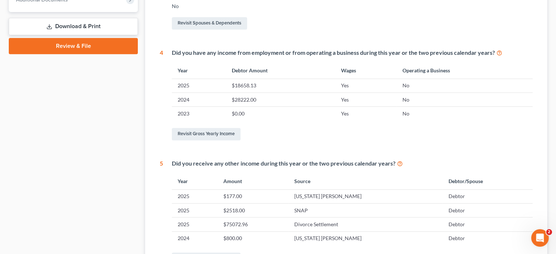
scroll to position [329, 0]
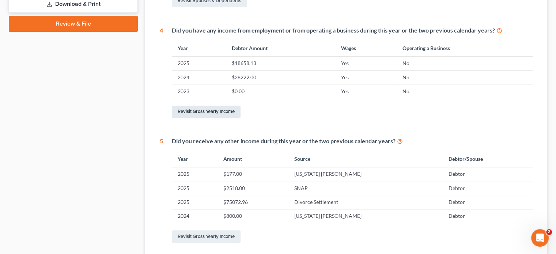
click at [216, 110] on link "Revisit Gross Yearly Income" at bounding box center [206, 112] width 69 height 12
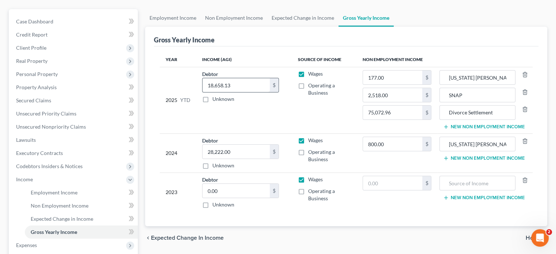
scroll to position [73, 0]
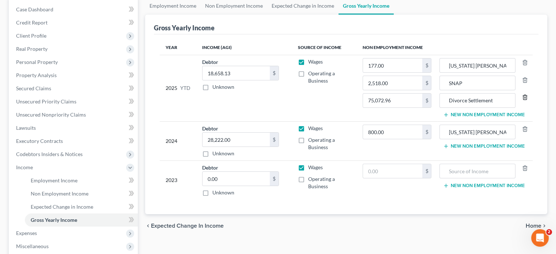
click at [523, 96] on icon "button" at bounding box center [525, 97] width 6 height 6
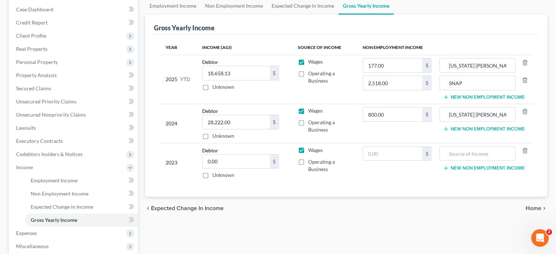
click at [472, 128] on button "New Non Employment Income" at bounding box center [484, 129] width 82 height 6
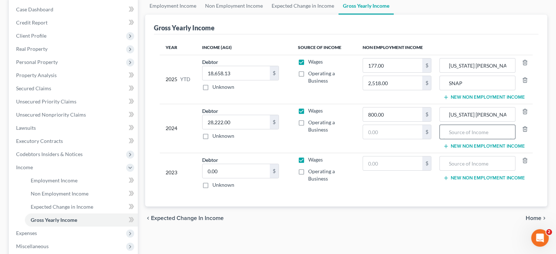
click at [470, 130] on input "text" at bounding box center [477, 132] width 68 height 14
type input "divorce settlement"
click at [408, 135] on input "text" at bounding box center [393, 132] width 60 height 14
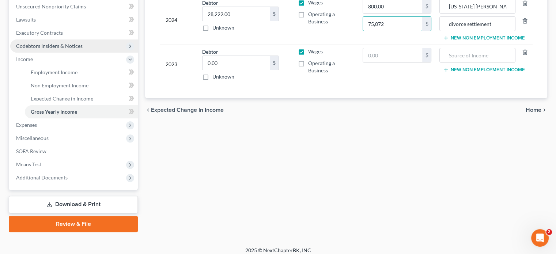
scroll to position [183, 0]
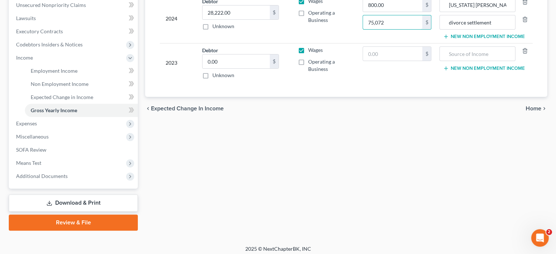
type input "75,072"
click at [533, 107] on span "Home" at bounding box center [534, 109] width 16 height 6
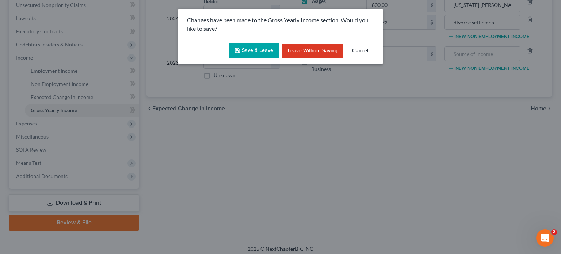
click at [255, 45] on button "Save & Leave" at bounding box center [254, 50] width 50 height 15
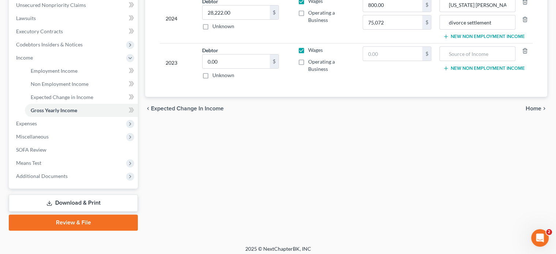
type input "75,072.00"
type input "divorce settlement"
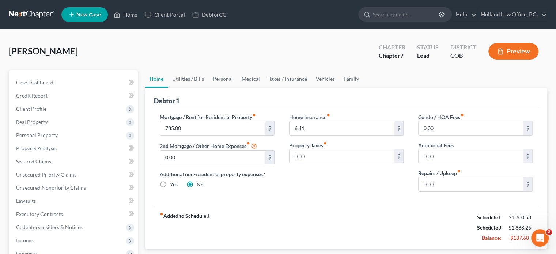
click at [506, 50] on button "Preview" at bounding box center [513, 51] width 50 height 16
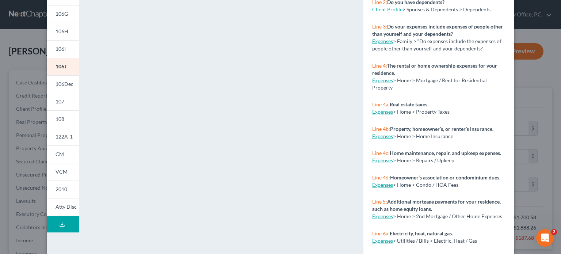
scroll to position [146, 0]
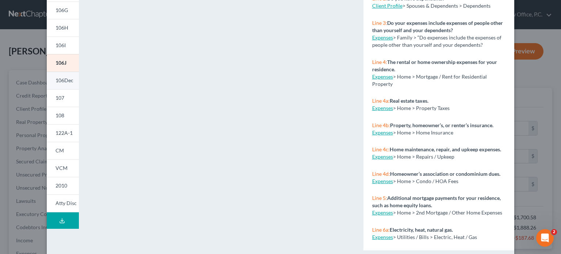
click at [58, 82] on span "106Dec" at bounding box center [65, 80] width 18 height 6
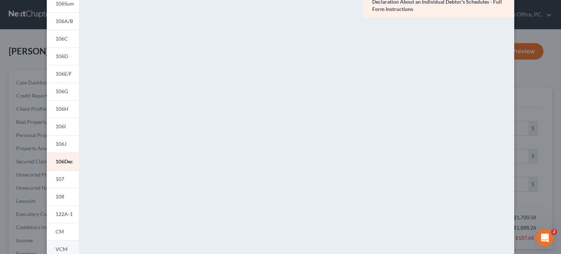
scroll to position [37, 0]
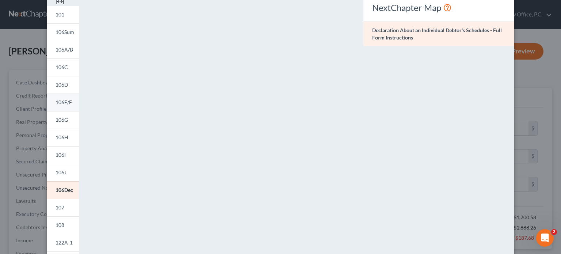
click at [60, 99] on span "106E/F" at bounding box center [64, 102] width 16 height 6
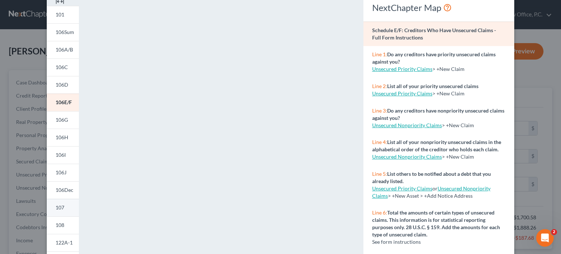
click at [64, 205] on link "107" at bounding box center [63, 208] width 32 height 18
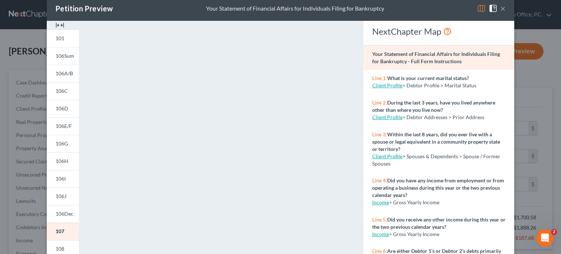
scroll to position [0, 0]
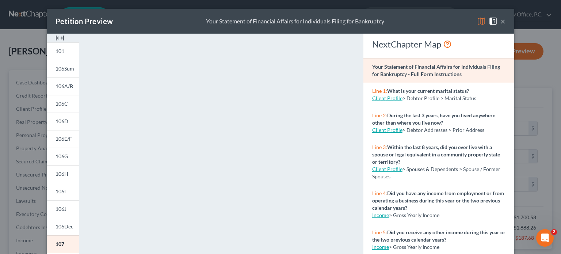
click at [502, 24] on button "×" at bounding box center [503, 21] width 5 height 9
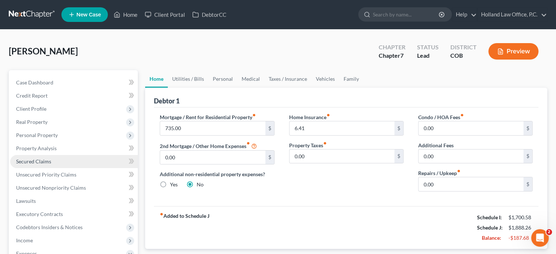
click at [39, 162] on span "Secured Claims" at bounding box center [33, 161] width 35 height 6
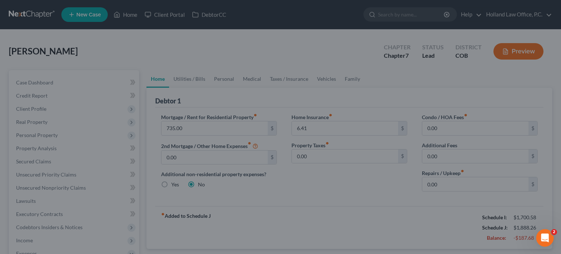
click at [33, 160] on div at bounding box center [280, 127] width 561 height 254
click at [129, 35] on div at bounding box center [280, 127] width 561 height 254
click at [306, 69] on div at bounding box center [280, 127] width 561 height 254
drag, startPoint x: 306, startPoint y: 69, endPoint x: 300, endPoint y: 68, distance: 6.3
click at [306, 70] on div at bounding box center [280, 127] width 561 height 254
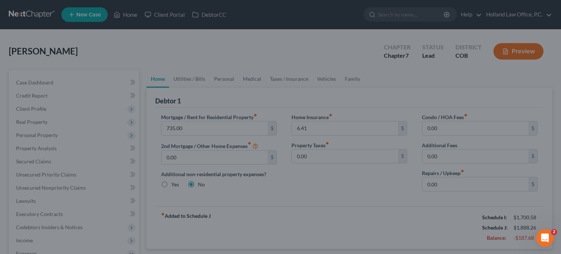
click at [237, 146] on div at bounding box center [280, 127] width 561 height 254
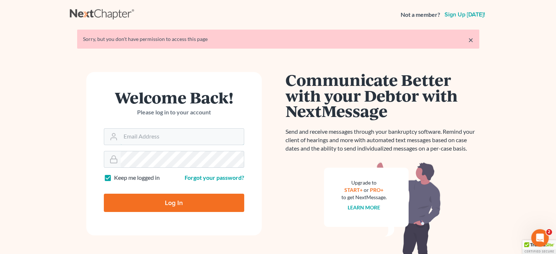
type input "[PERSON_NAME][EMAIL_ADDRESS][DOMAIN_NAME]"
click at [136, 201] on input "Log In" at bounding box center [174, 203] width 140 height 18
type input "Thinking..."
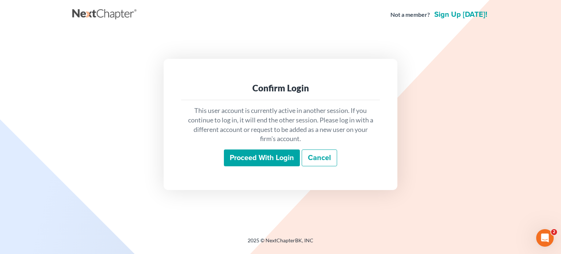
click at [246, 160] on input "Proceed with login" at bounding box center [262, 158] width 76 height 17
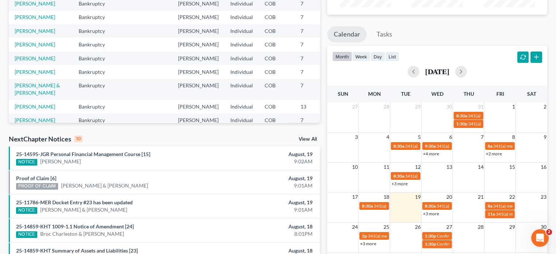
scroll to position [110, 0]
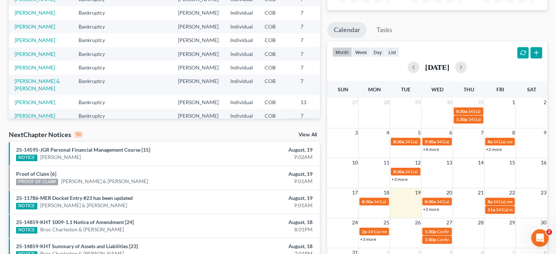
click at [428, 208] on link "+3 more" at bounding box center [431, 209] width 16 height 5
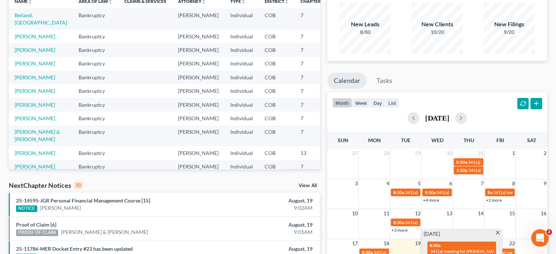
scroll to position [0, 0]
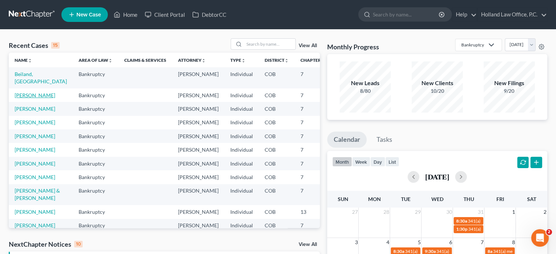
click at [24, 94] on link "Walter, Nathan" at bounding box center [35, 95] width 41 height 6
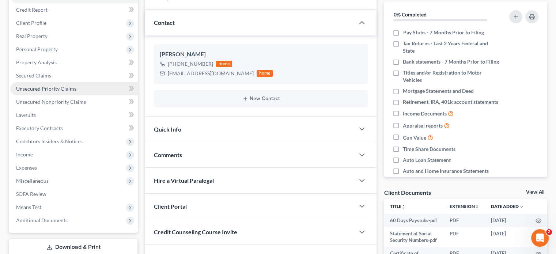
scroll to position [73, 0]
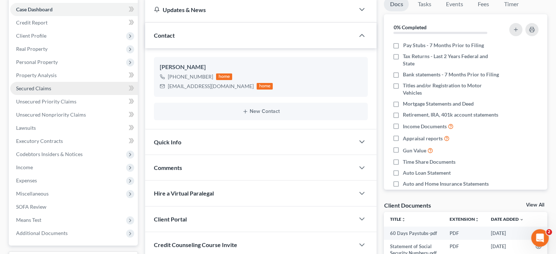
click at [44, 87] on span "Secured Claims" at bounding box center [33, 88] width 35 height 6
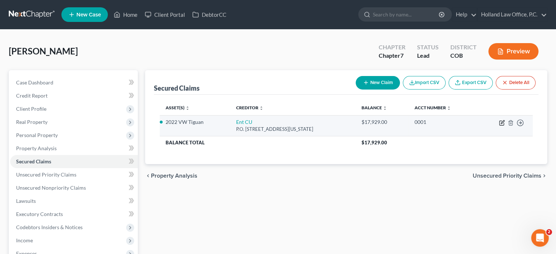
click at [502, 121] on icon "button" at bounding box center [502, 123] width 6 height 6
select select "5"
select select "0"
select select "2"
select select "0"
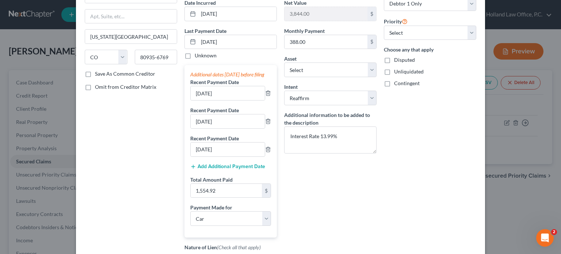
scroll to position [37, 0]
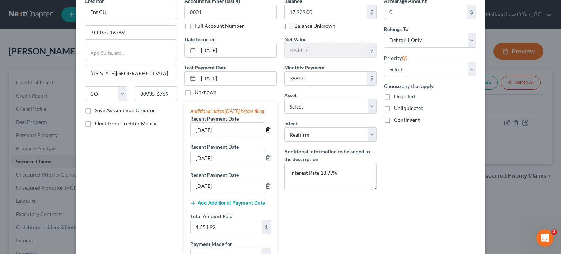
click at [266, 132] on icon "button" at bounding box center [267, 130] width 3 height 5
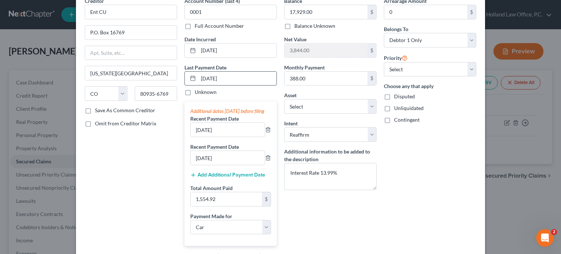
click at [233, 75] on input "08/01/2025" at bounding box center [237, 79] width 78 height 14
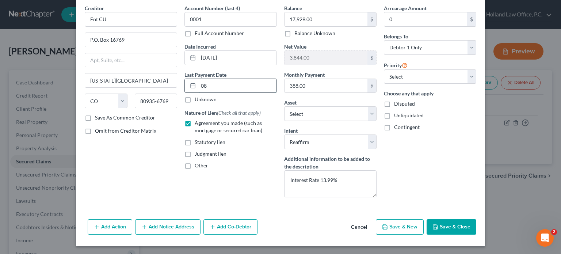
type input "0"
type input "07/02/2025"
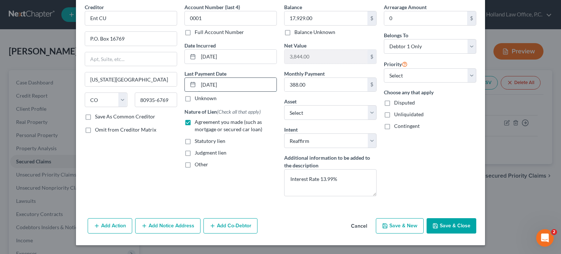
select select "0"
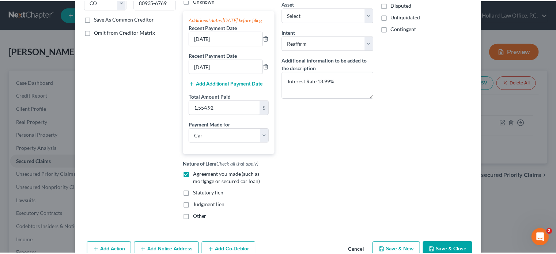
scroll to position [159, 0]
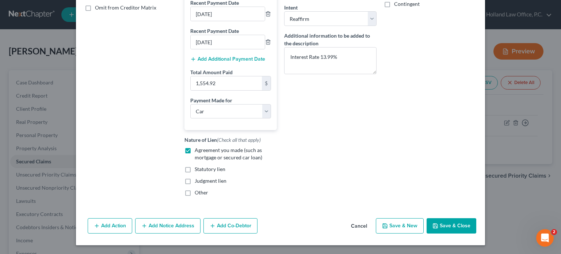
type input "07/02/2025"
click at [453, 225] on button "Save & Close" at bounding box center [452, 225] width 50 height 15
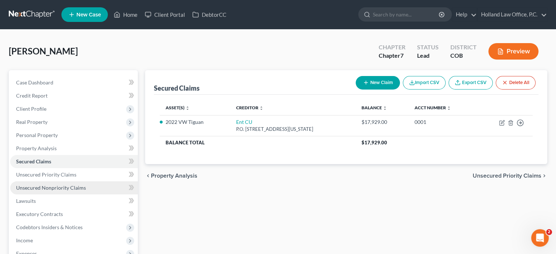
click at [59, 190] on span "Unsecured Nonpriority Claims" at bounding box center [51, 188] width 70 height 6
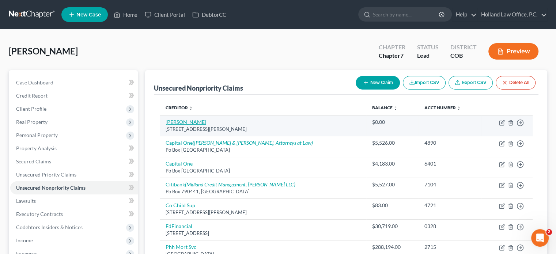
click at [191, 122] on link "[PERSON_NAME]" at bounding box center [186, 122] width 41 height 6
select select "5"
select select "14"
select select "0"
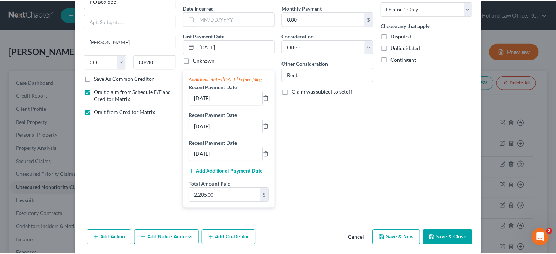
scroll to position [73, 0]
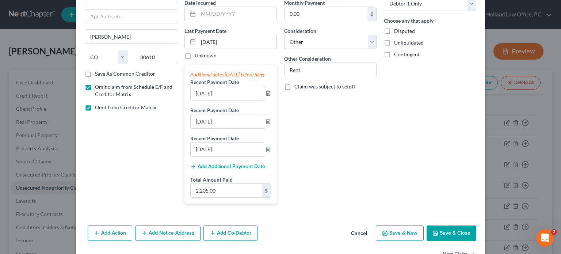
click at [451, 240] on button "Save & Close" at bounding box center [452, 233] width 50 height 15
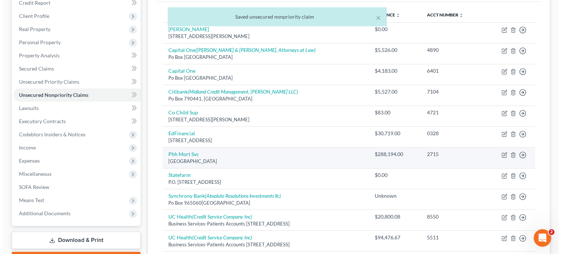
scroll to position [110, 0]
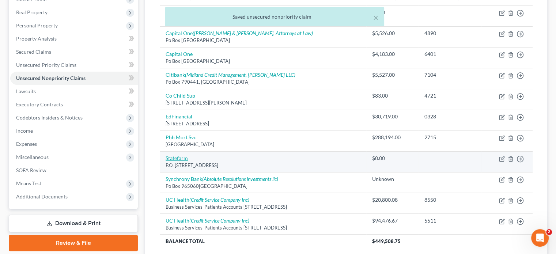
click at [186, 156] on link "Statefarm" at bounding box center [177, 158] width 22 height 6
select select "10"
select select "14"
select select "0"
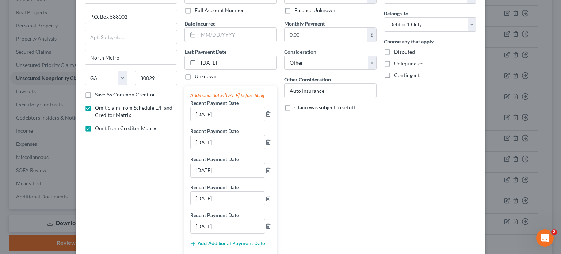
scroll to position [37, 0]
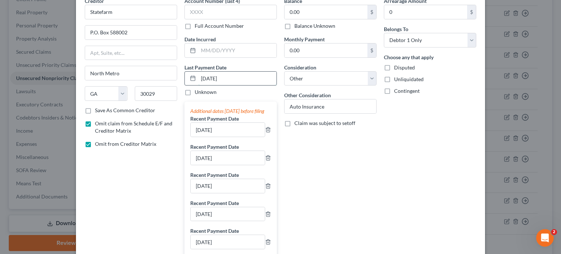
click at [238, 76] on input "08/01/2025" at bounding box center [237, 79] width 78 height 14
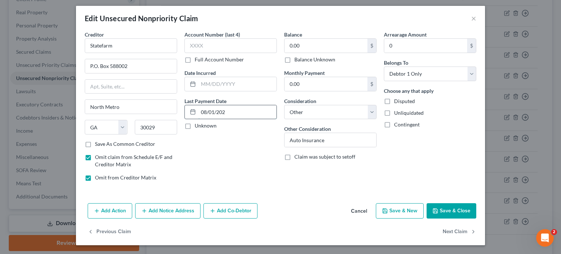
scroll to position [2, 0]
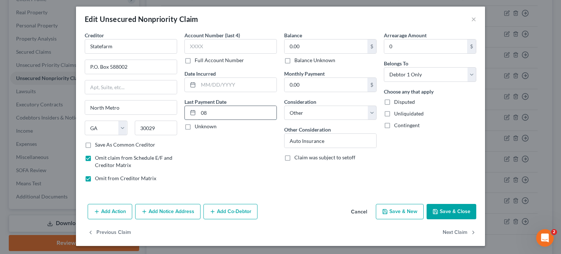
type input "0"
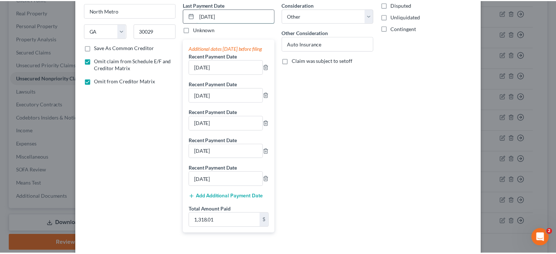
scroll to position [110, 0]
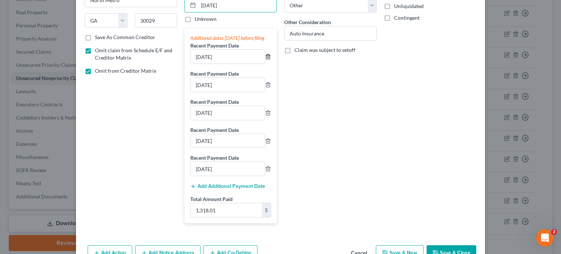
type input "07/29/2025"
click at [266, 60] on icon "button" at bounding box center [268, 57] width 6 height 6
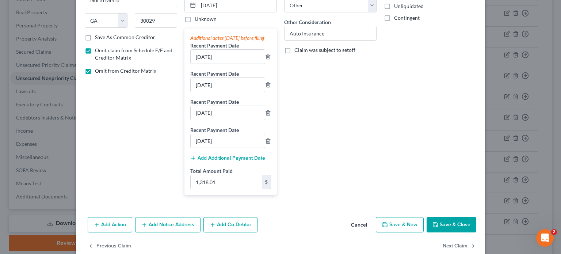
click at [442, 232] on button "Save & Close" at bounding box center [452, 224] width 50 height 15
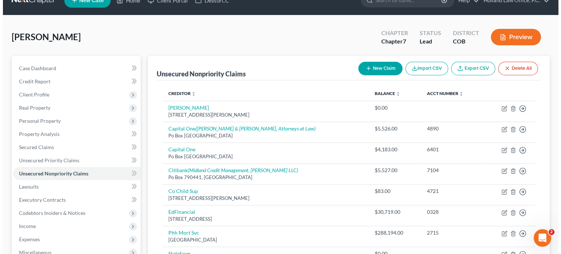
scroll to position [0, 0]
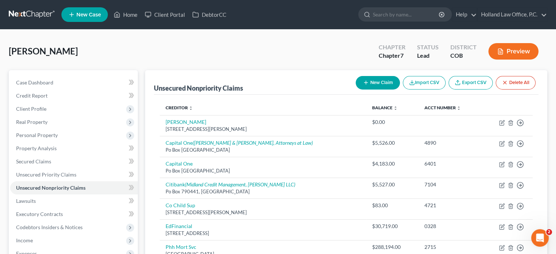
click at [508, 52] on button "Preview" at bounding box center [513, 51] width 50 height 16
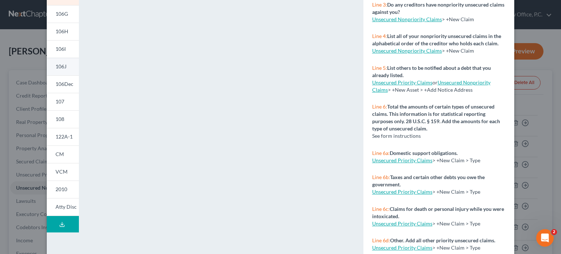
scroll to position [146, 0]
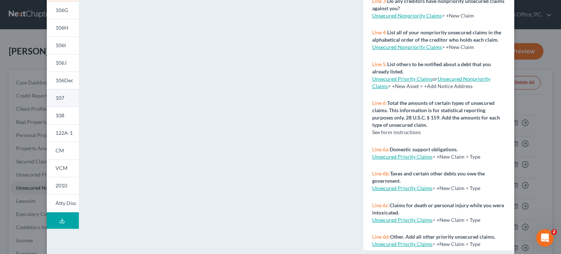
click at [60, 99] on span "107" at bounding box center [60, 98] width 9 height 6
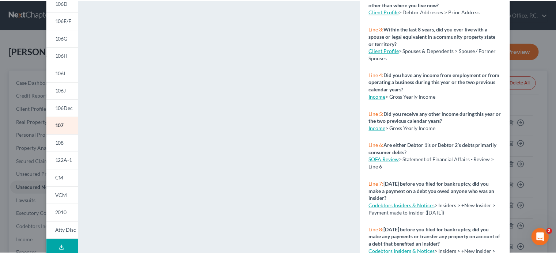
scroll to position [0, 0]
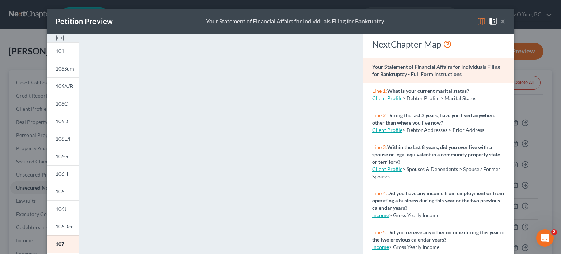
click at [501, 20] on button "×" at bounding box center [503, 21] width 5 height 9
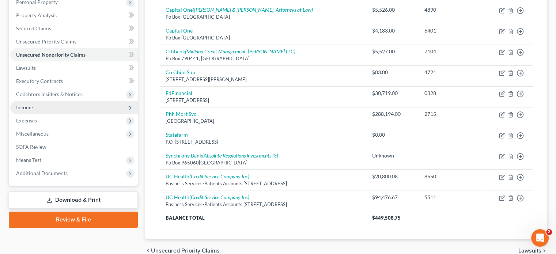
scroll to position [146, 0]
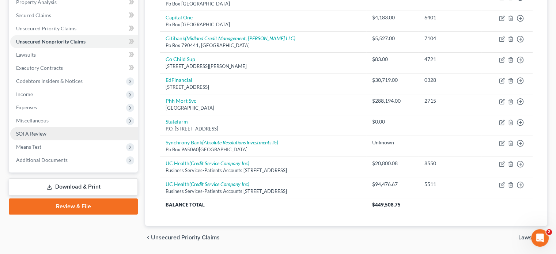
click at [26, 132] on span "SOFA Review" at bounding box center [31, 133] width 30 height 6
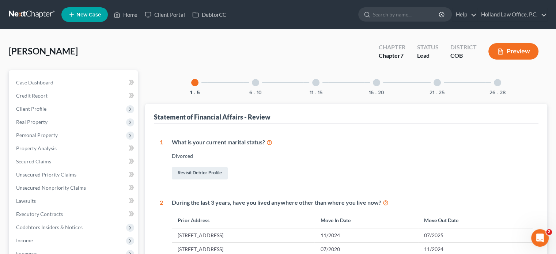
click at [254, 80] on div at bounding box center [255, 82] width 7 height 7
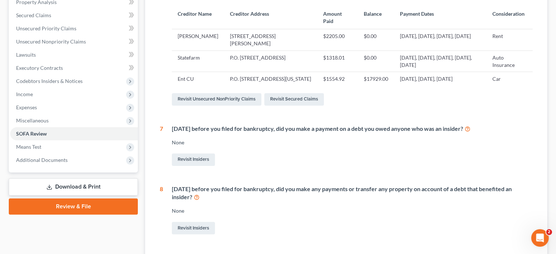
scroll to position [146, 0]
click at [197, 166] on link "Revisit Insiders" at bounding box center [193, 160] width 43 height 12
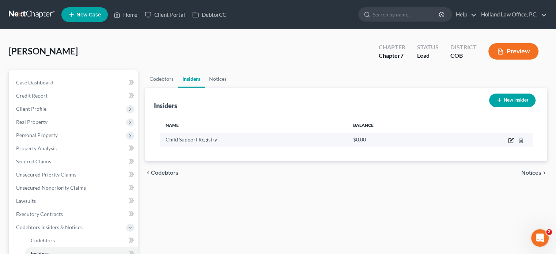
click at [511, 141] on icon "button" at bounding box center [511, 140] width 6 height 6
select select "5"
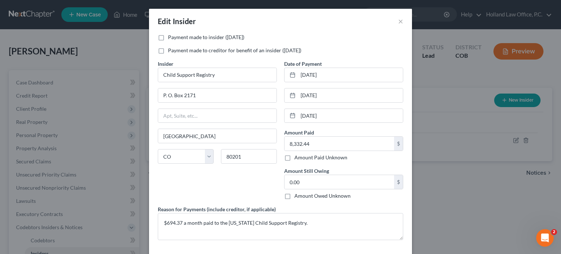
scroll to position [31, 0]
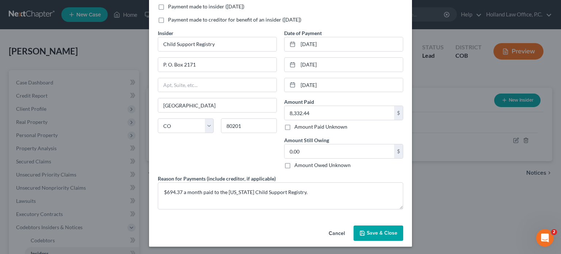
click at [336, 231] on button "Cancel" at bounding box center [337, 233] width 28 height 15
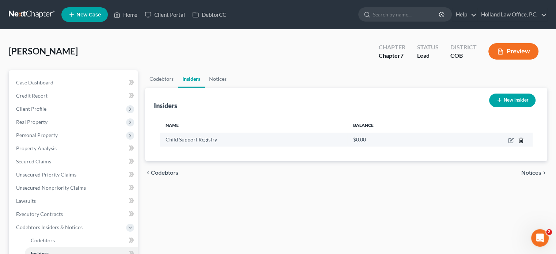
click at [520, 139] on icon "button" at bounding box center [521, 140] width 6 height 6
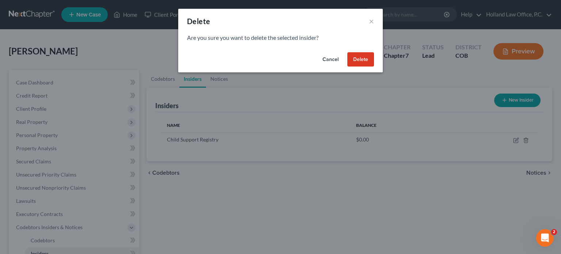
click at [364, 61] on button "Delete" at bounding box center [361, 59] width 27 height 15
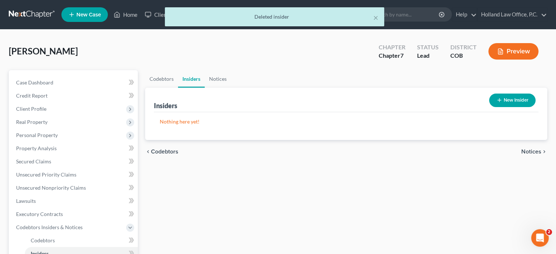
click at [514, 102] on button "New Insider" at bounding box center [512, 101] width 46 height 14
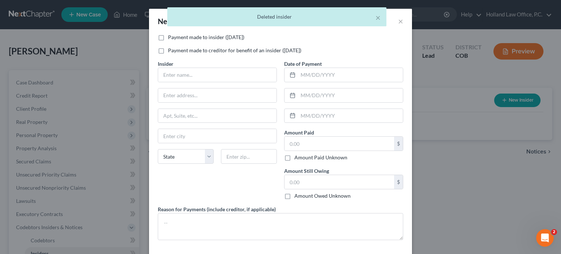
click at [168, 35] on label "Payment made to insider (within 1 year)" at bounding box center [206, 37] width 76 height 7
click at [171, 35] on input "Payment made to insider (within 1 year)" at bounding box center [173, 36] width 5 height 5
checkbox input "true"
click at [170, 72] on input "text" at bounding box center [217, 75] width 118 height 14
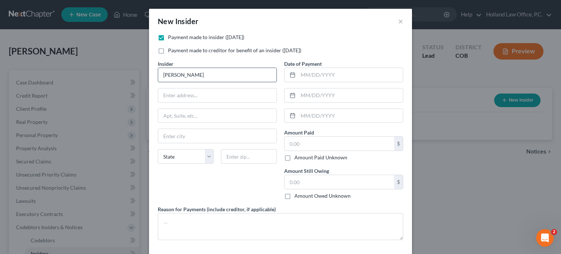
type input "[PERSON_NAME]"
type input "[STREET_ADDRESS]"
type input "G"
type input "Greeley"
click at [205, 155] on select "State [US_STATE] AK AR AZ CA CO CT DE DC [GEOGRAPHIC_DATA] [GEOGRAPHIC_DATA] GU…" at bounding box center [186, 156] width 56 height 15
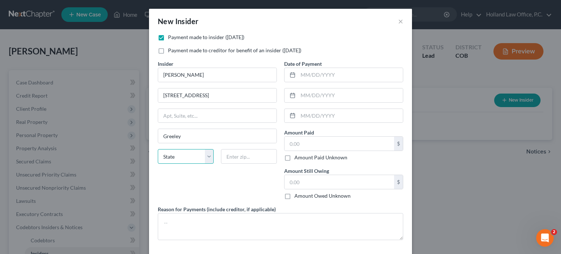
select select "5"
click at [158, 149] on select "State [US_STATE] AK AR AZ CA CO CT DE DC [GEOGRAPHIC_DATA] [GEOGRAPHIC_DATA] GU…" at bounding box center [186, 156] width 56 height 15
click at [241, 155] on input "text" at bounding box center [249, 156] width 56 height 15
type input "80634"
click at [298, 75] on input "text" at bounding box center [350, 75] width 105 height 14
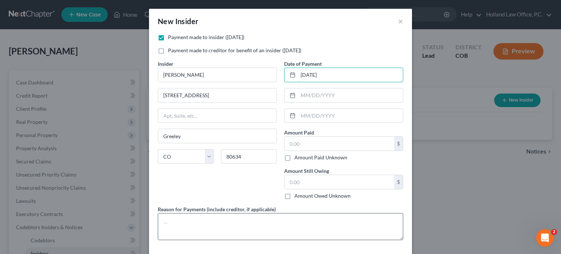
type input "08/19/2025"
click at [186, 225] on textarea at bounding box center [281, 226] width 246 height 27
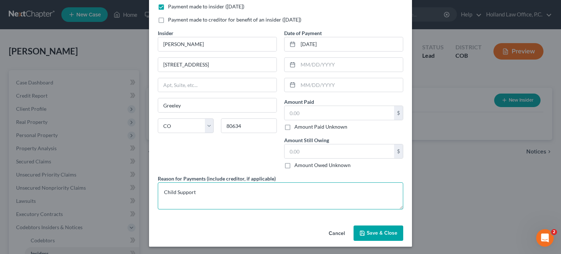
type textarea "Child Support"
click at [369, 234] on span "Save & Close" at bounding box center [382, 233] width 31 height 6
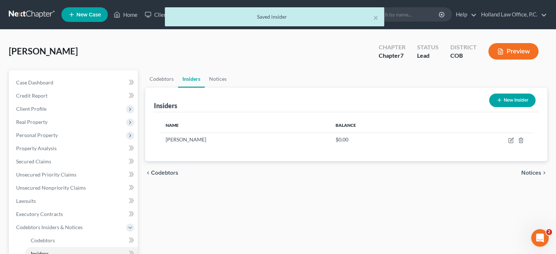
click at [509, 101] on button "New Insider" at bounding box center [512, 101] width 46 height 14
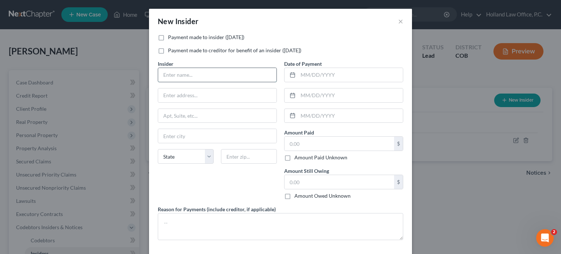
click at [189, 72] on input "text" at bounding box center [217, 75] width 118 height 14
click at [189, 72] on input "Danara" at bounding box center [217, 75] width 118 height 14
type input "[PERSON_NAME]"
click at [183, 94] on input "text" at bounding box center [217, 95] width 118 height 14
type input "25619 Pleasant Park Rd."
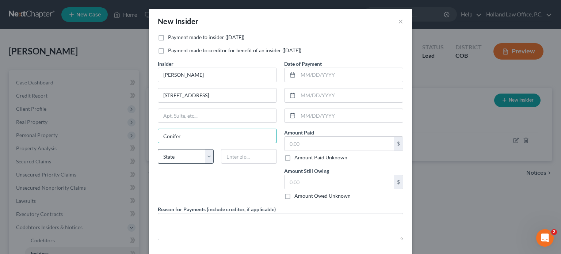
type input "Conifer"
click at [205, 158] on select "State [US_STATE] AK AR AZ CA CO CT DE DC [GEOGRAPHIC_DATA] [GEOGRAPHIC_DATA] GU…" at bounding box center [186, 156] width 56 height 15
select select "5"
click at [158, 149] on select "State [US_STATE] AK AR AZ CA CO CT DE DC [GEOGRAPHIC_DATA] [GEOGRAPHIC_DATA] GU…" at bounding box center [186, 156] width 56 height 15
click at [239, 156] on input "text" at bounding box center [249, 156] width 56 height 15
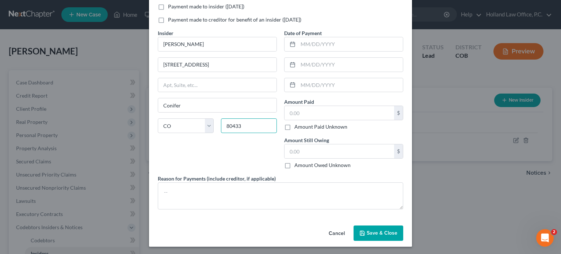
type input "80433"
click at [377, 232] on span "Save & Close" at bounding box center [382, 233] width 31 height 6
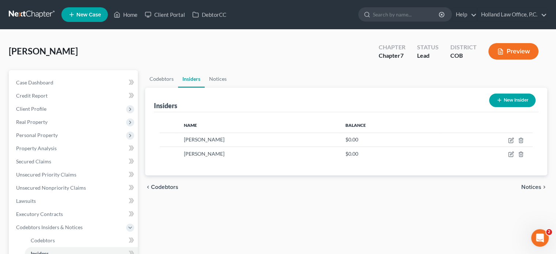
click at [516, 49] on button "Preview" at bounding box center [513, 51] width 50 height 16
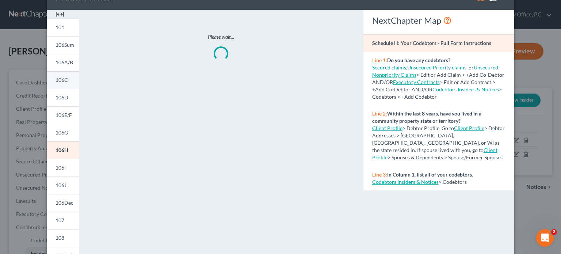
scroll to position [37, 0]
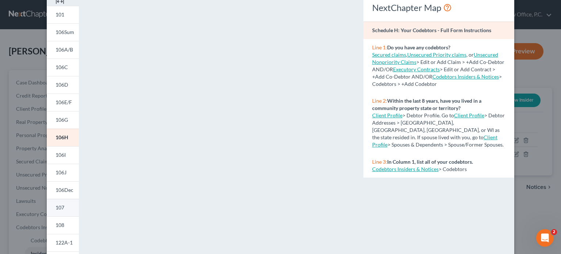
click at [57, 207] on span "107" at bounding box center [60, 207] width 9 height 6
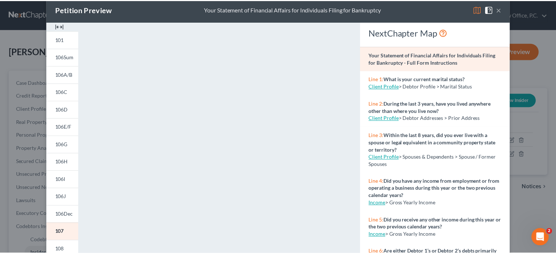
scroll to position [0, 0]
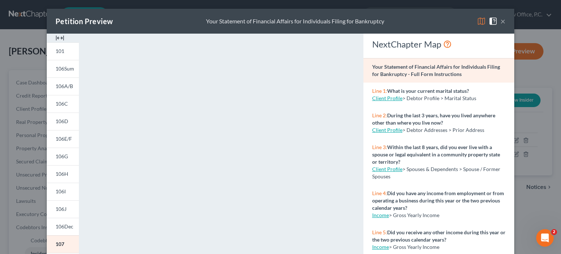
click at [501, 22] on button "×" at bounding box center [503, 21] width 5 height 9
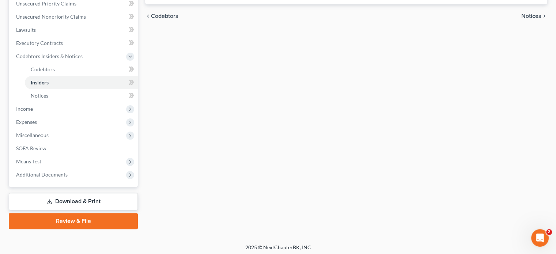
scroll to position [173, 0]
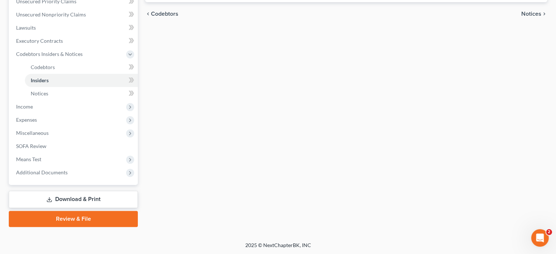
click at [68, 216] on link "Review & File" at bounding box center [73, 219] width 129 height 16
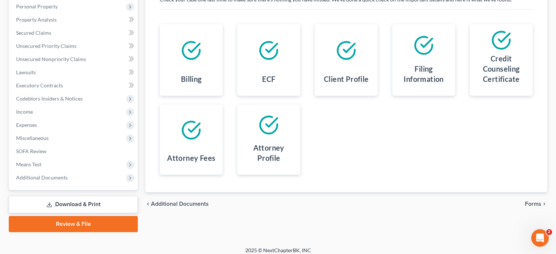
scroll to position [134, 0]
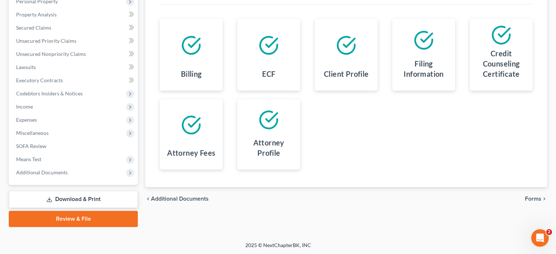
click at [528, 197] on span "Forms" at bounding box center [533, 199] width 16 height 6
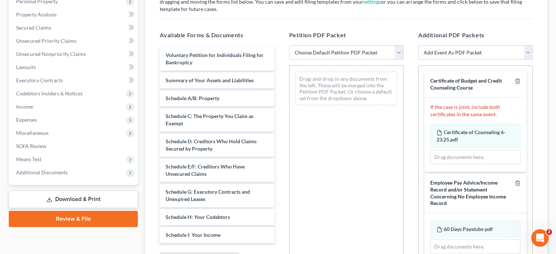
click at [397, 51] on select "Choose Default Petition PDF Packet Emergency Filing (Voluntary Petition and Cre…" at bounding box center [346, 52] width 114 height 15
select select "2"
click at [289, 45] on select "Choose Default Petition PDF Packet Emergency Filing (Voluntary Petition and Cre…" at bounding box center [346, 52] width 114 height 15
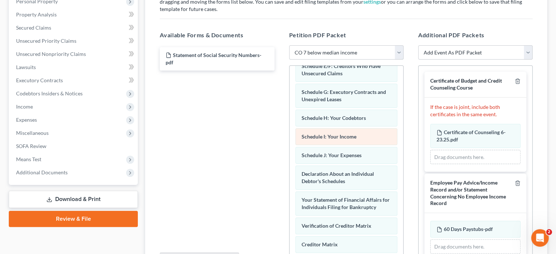
scroll to position [146, 0]
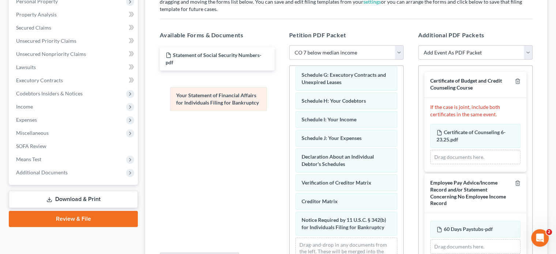
drag, startPoint x: 347, startPoint y: 190, endPoint x: 222, endPoint y: 97, distance: 155.5
click at [290, 97] on div "Your Statement of Financial Affairs for Individuals Filing for Bankruptcy Volun…" at bounding box center [347, 98] width 114 height 357
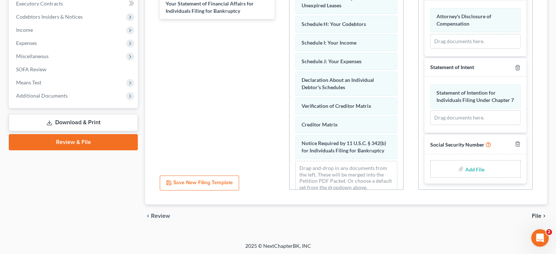
scroll to position [211, 0]
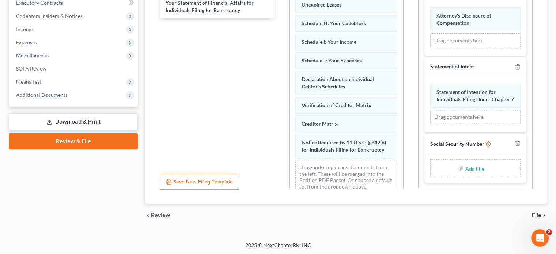
click at [461, 164] on div "Add File" at bounding box center [475, 168] width 90 height 18
click at [471, 167] on input "file" at bounding box center [474, 168] width 18 height 13
type input "C:\fakepath\ssn.pdf"
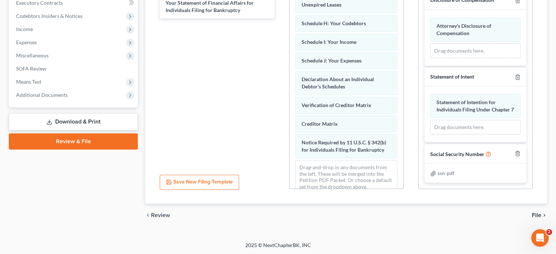
scroll to position [304, 0]
click at [537, 212] on span "File" at bounding box center [537, 215] width 10 height 6
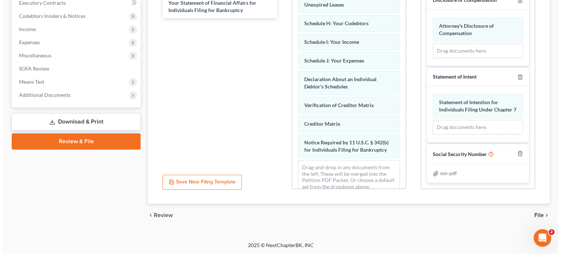
scroll to position [134, 0]
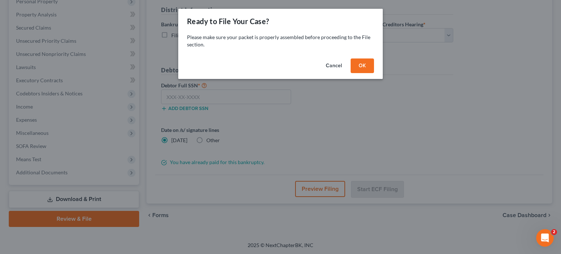
click at [370, 63] on button "OK" at bounding box center [362, 65] width 23 height 15
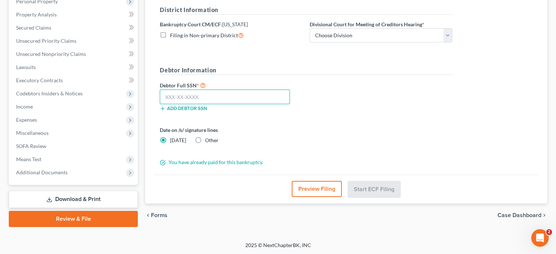
click at [162, 95] on input "text" at bounding box center [225, 97] width 130 height 15
type input "524-61-2473"
click at [205, 139] on label "Other" at bounding box center [212, 140] width 14 height 7
click at [208, 139] on input "Other" at bounding box center [210, 139] width 5 height 5
radio input "true"
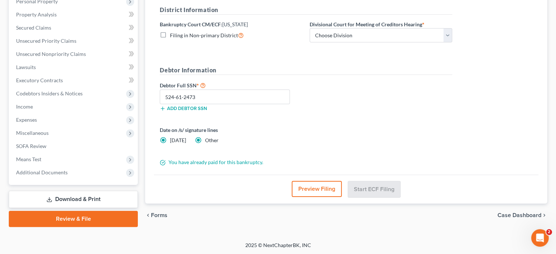
radio input "false"
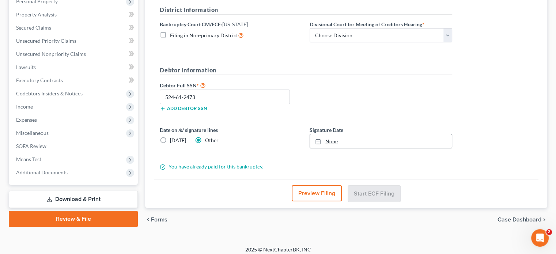
type input "8/19/2025"
click at [329, 139] on link "None" at bounding box center [381, 141] width 142 height 14
click at [447, 31] on select "Choose Division Denver" at bounding box center [381, 35] width 143 height 15
select select "0"
click at [310, 28] on select "Choose Division Denver" at bounding box center [381, 35] width 143 height 15
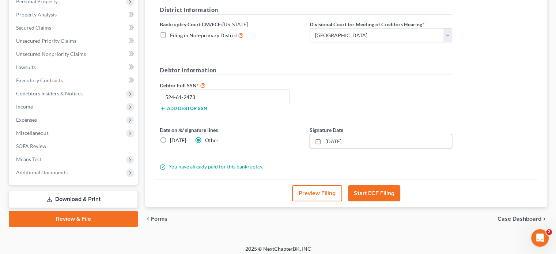
click at [368, 188] on button "Start ECF Filing" at bounding box center [374, 193] width 52 height 16
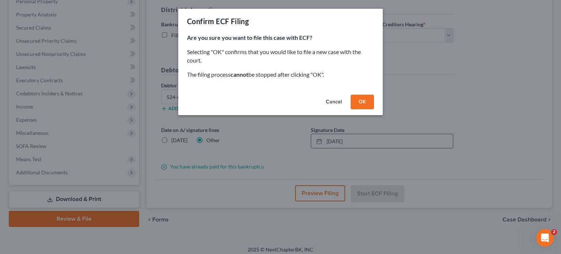
click at [367, 105] on button "OK" at bounding box center [362, 102] width 23 height 15
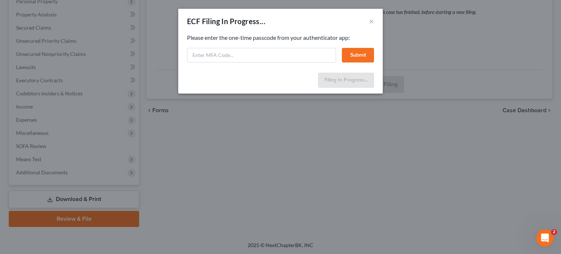
select select "0"
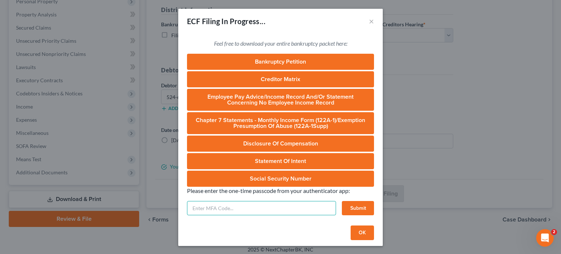
click at [221, 208] on input "text" at bounding box center [261, 208] width 149 height 15
click at [203, 208] on input "text" at bounding box center [261, 208] width 149 height 15
type input "806739"
click at [363, 206] on button "Submit" at bounding box center [358, 208] width 32 height 15
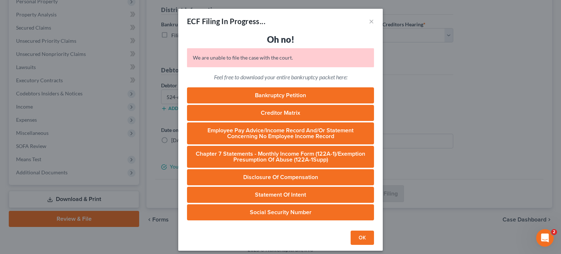
click at [363, 243] on button "OK" at bounding box center [362, 238] width 23 height 15
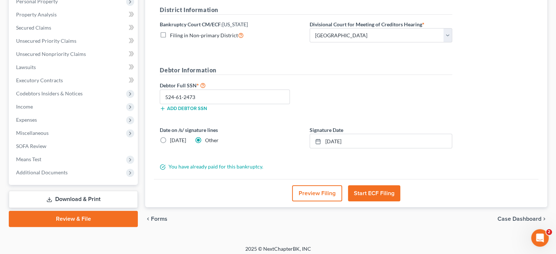
click at [364, 191] on button "Start ECF Filing" at bounding box center [374, 193] width 52 height 16
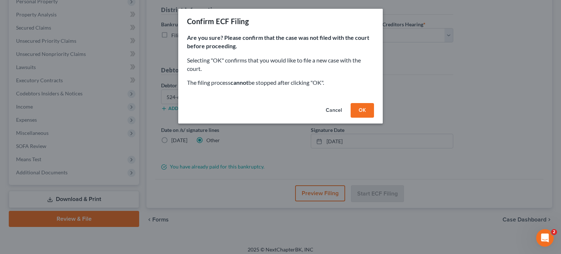
click at [364, 113] on button "OK" at bounding box center [362, 110] width 23 height 15
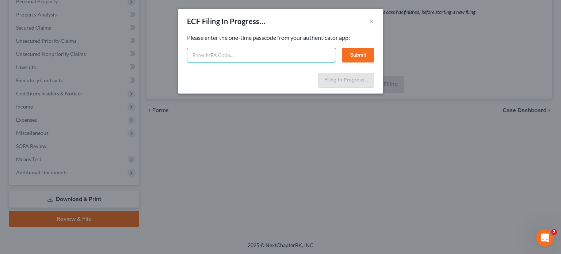
click at [211, 56] on input "text" at bounding box center [261, 55] width 149 height 15
type input "498821"
click at [354, 56] on button "Submit" at bounding box center [358, 55] width 32 height 15
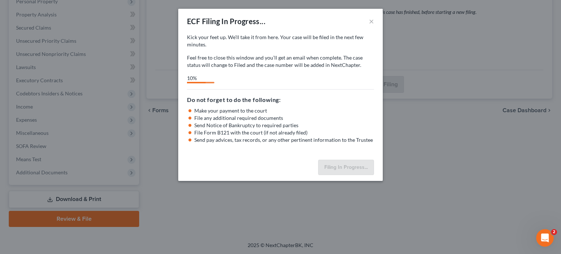
select select "0"
